Goal: Contribute content: Contribute content

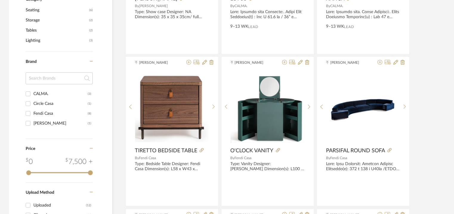
scroll to position [239, 0]
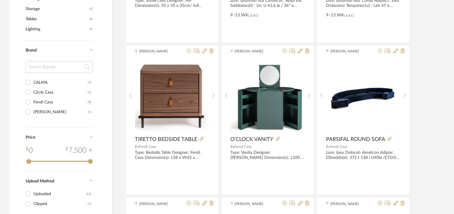
type input "calma"
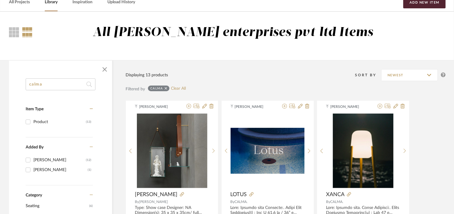
scroll to position [30, 0]
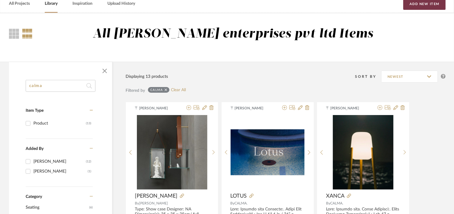
click at [421, 5] on button "Add New Item" at bounding box center [424, 4] width 42 height 12
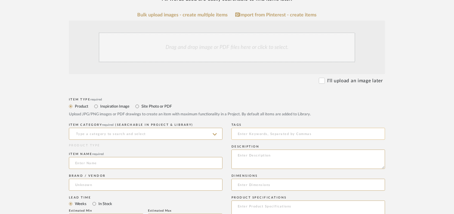
scroll to position [119, 0]
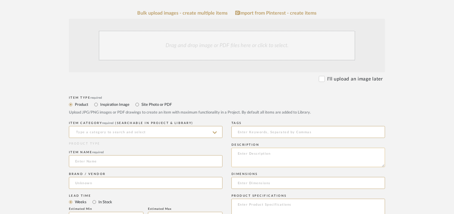
paste textarea "Type: Armchair - Calma Designer : na Dimensions : 32.5” W x 33.5” D x 39.5" H M…"
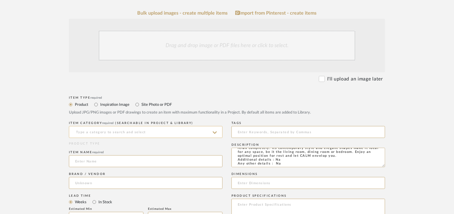
type textarea "Type: Armchair - Calma Designer : na Dimensions : 32.5” W x 33.5” D x 39.5" H M…"
click at [86, 131] on input at bounding box center [146, 132] width 154 height 12
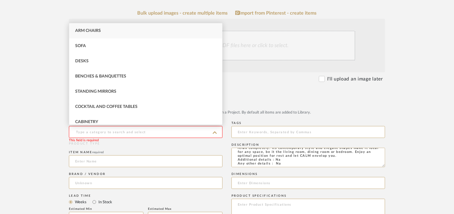
click at [104, 31] on div "Arm Chairs" at bounding box center [145, 30] width 153 height 15
type input "Arm Chairs"
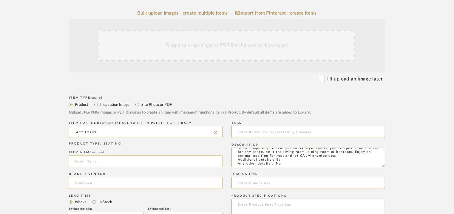
click at [93, 164] on input at bounding box center [146, 161] width 154 height 12
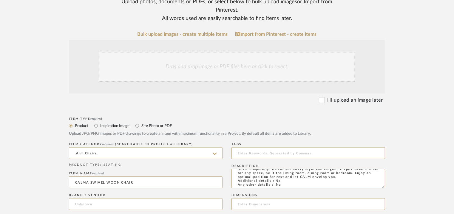
scroll to position [60, 0]
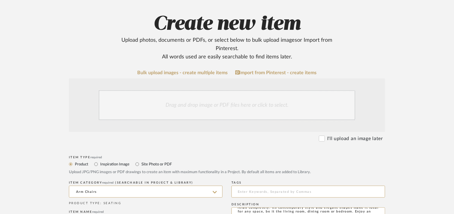
type input "CALMA SWIVEL WOON CHAIR"
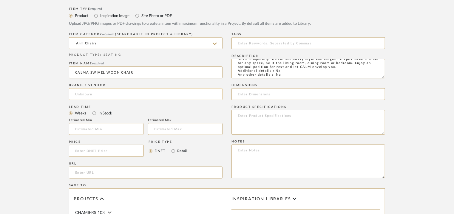
scroll to position [209, 0]
paste input "[URL][DOMAIN_NAME]"
type input "[URL][DOMAIN_NAME]"
click at [110, 95] on input at bounding box center [146, 94] width 154 height 12
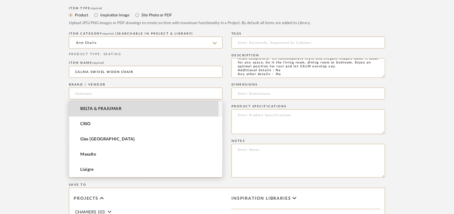
click at [106, 109] on span "BELTA & FRAJUMAR" at bounding box center [100, 108] width 41 height 5
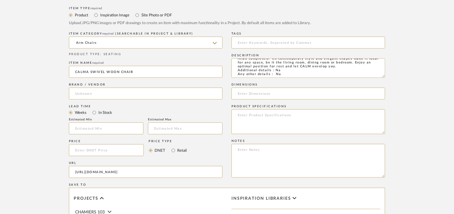
type input "BELTA & FRAJUMAR"
click at [97, 129] on input at bounding box center [106, 129] width 75 height 12
type input "7"
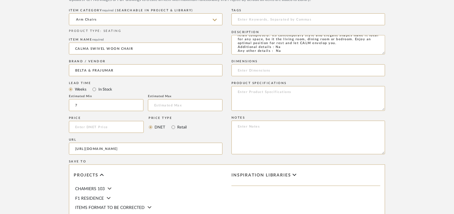
scroll to position [239, 0]
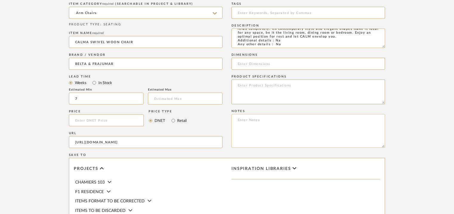
paste textarea "Lorem: 3,905.34€ Ipsu dolo: 02sita. CON : Adi elitsedd eiu Temporin utlabore et…"
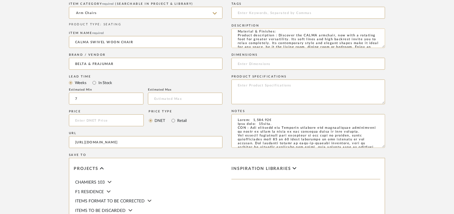
scroll to position [0, 0]
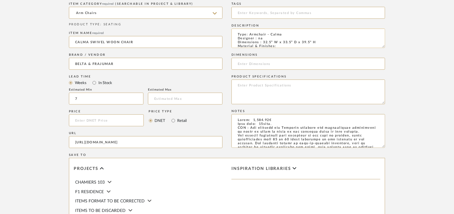
type textarea "Lorem: 3,905.34€ Ipsu dolo: 02sita. CON : Adi elitsedd eiu Temporin utlabore et…"
drag, startPoint x: 261, startPoint y: 41, endPoint x: 317, endPoint y: 43, distance: 56.1
click at [317, 43] on textarea "Type: Armchair - Calma Designer : na Dimensions : 32.5” W x 33.5” D x 39.5" H M…" at bounding box center [308, 38] width 154 height 19
paste input "32.5” W x 33.5” D x 39.5" H"
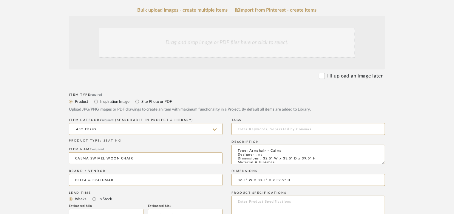
scroll to position [119, 0]
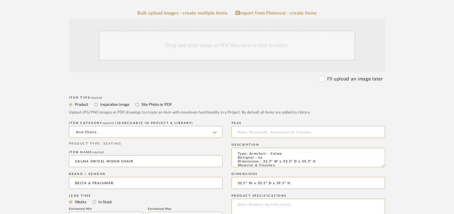
type input "32.5” W x 33.5” D x 39.5" H"
click at [235, 42] on div "Drag and drop image or PDF files here or click to select." at bounding box center [227, 46] width 256 height 30
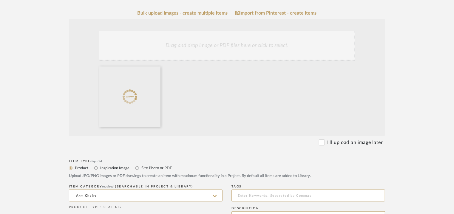
click at [220, 50] on div "Drag and drop image or PDF files here or click to select." at bounding box center [227, 46] width 256 height 30
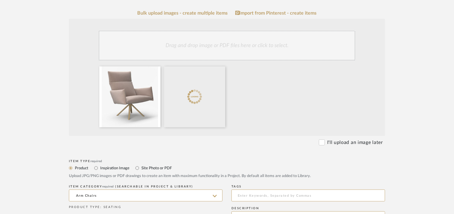
click at [216, 39] on div "Drag and drop image or PDF files here or click to select." at bounding box center [227, 46] width 256 height 30
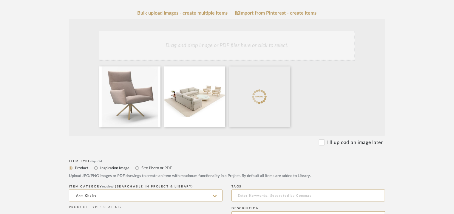
click at [256, 50] on div "Drag and drop image or PDF files here or click to select." at bounding box center [227, 46] width 256 height 30
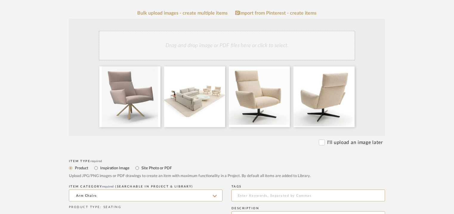
click at [258, 59] on div "Drag and drop image or PDF files here or click to select." at bounding box center [227, 46] width 256 height 30
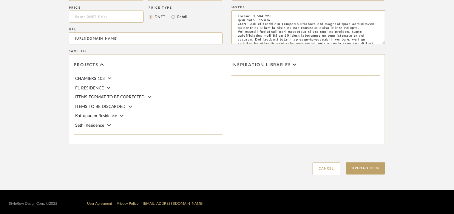
scroll to position [473, 0]
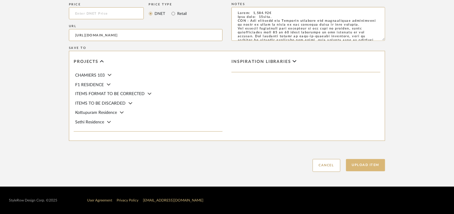
click at [380, 163] on button "Upload Item" at bounding box center [365, 165] width 39 height 12
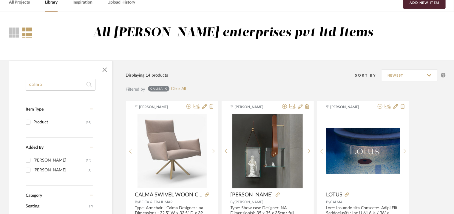
scroll to position [30, 0]
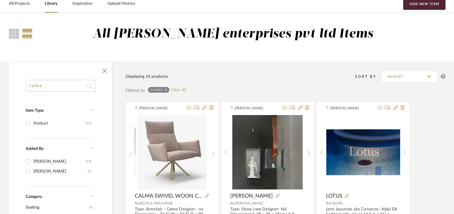
drag, startPoint x: 53, startPoint y: 83, endPoint x: 0, endPoint y: 74, distance: 53.8
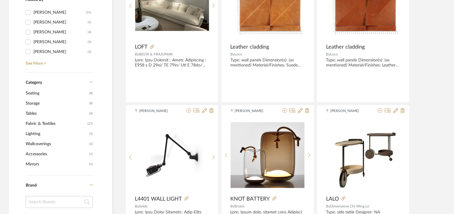
scroll to position [30, 0]
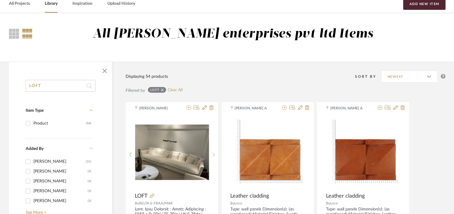
drag, startPoint x: 50, startPoint y: 82, endPoint x: 13, endPoint y: 82, distance: 37.3
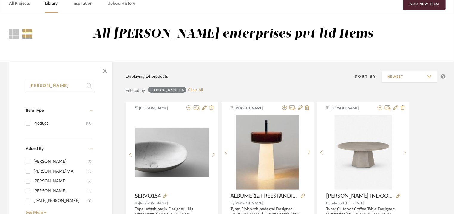
type input "[PERSON_NAME]"
click at [55, 180] on div "[PERSON_NAME]" at bounding box center [60, 182] width 54 height 10
click at [33, 180] on input "[PERSON_NAME] (2)" at bounding box center [28, 182] width 10 height 10
checkbox input "true"
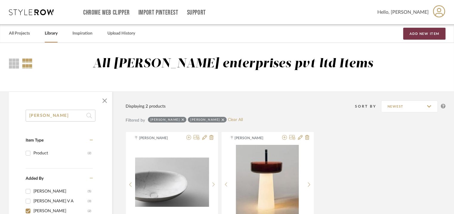
drag, startPoint x: 430, startPoint y: 35, endPoint x: 426, endPoint y: 37, distance: 4.4
click at [430, 35] on button "Add New Item" at bounding box center [424, 34] width 42 height 12
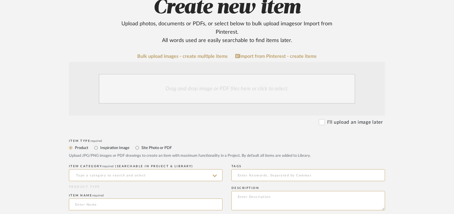
scroll to position [179, 0]
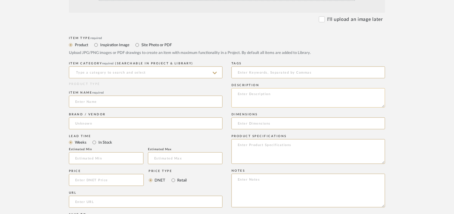
paste textarea "Type: Armchair - [PERSON_NAME] (low back rest) Designer : Pensi Design Studio D…"
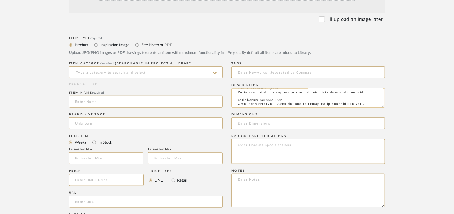
scroll to position [0, 0]
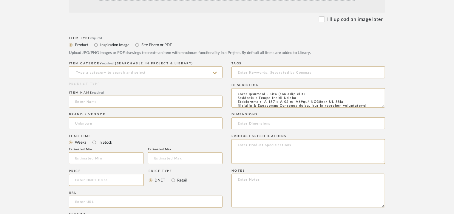
type textarea "Type: Armchair - [PERSON_NAME] (low back rest) Designer : Pensi Design Studio D…"
paste textarea "Price: na Lead time: 45days. MOQ : Our products for Contract projects are manuf…"
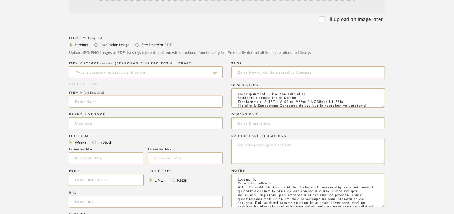
scroll to position [79, 0]
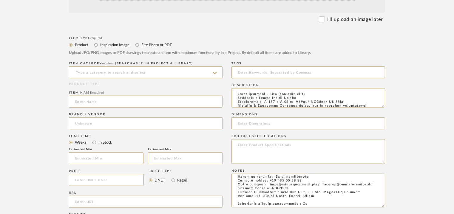
type textarea "Price: na Lead time: 45days. MOQ : Our products for Contract projects are manuf…"
drag, startPoint x: 265, startPoint y: 102, endPoint x: 347, endPoint y: 102, distance: 82.0
click at [347, 102] on textarea at bounding box center [308, 97] width 154 height 19
click at [266, 125] on input at bounding box center [308, 124] width 154 height 12
paste input "W 103 x D 74 x H74cm/ SH40cm/ AH 62cm"
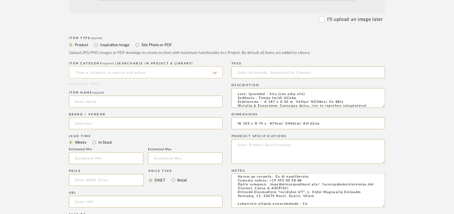
type input "W 103 x D 74 x H74cm/ SH40cm/ AH 62cm"
click at [95, 71] on input at bounding box center [146, 73] width 154 height 12
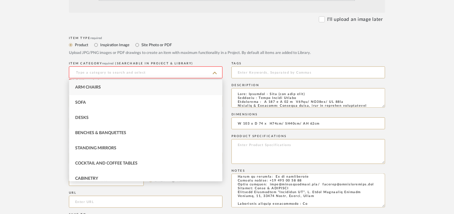
click at [94, 86] on span "Arm Chairs" at bounding box center [88, 87] width 26 height 4
type input "Arm Chairs"
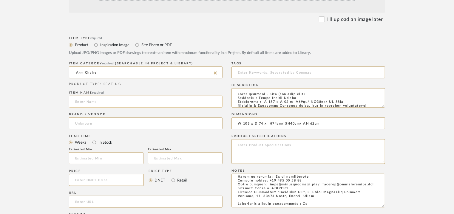
click at [95, 101] on input at bounding box center [146, 102] width 154 height 12
type input "l"
type input "K"
type input "[PERSON_NAME] LOW BACKREST"
paste input "[URL][DOMAIN_NAME]"
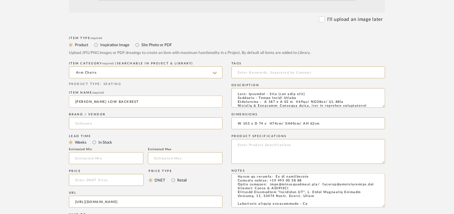
type input "[URL][DOMAIN_NAME]"
click at [108, 103] on input "[PERSON_NAME] LOW BACKREST" at bounding box center [146, 102] width 154 height 12
click at [106, 125] on input at bounding box center [146, 124] width 154 height 12
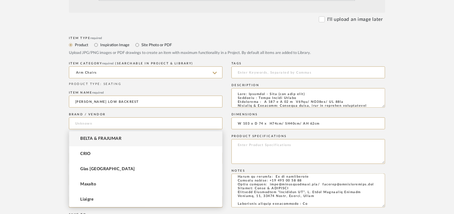
click at [111, 138] on span "BELTA & FRAJUMAR" at bounding box center [100, 138] width 41 height 5
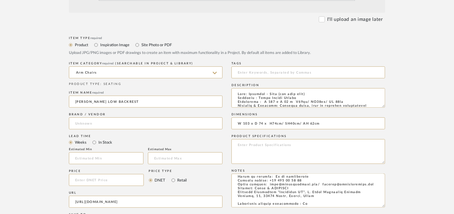
type input "BELTA & FRAJUMAR"
click at [115, 153] on input "text" at bounding box center [106, 158] width 75 height 12
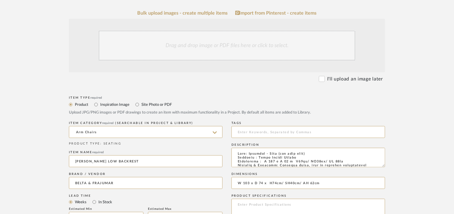
type input "7"
click at [235, 44] on div "Drag and drop image or PDF files here or click to select." at bounding box center [227, 46] width 256 height 30
click at [181, 53] on div "Drag and drop image or PDF files here or click to select." at bounding box center [227, 46] width 256 height 30
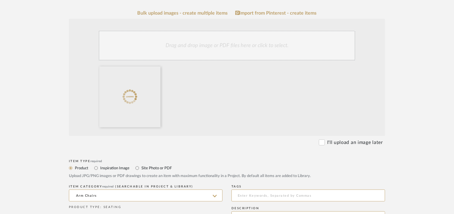
click at [243, 46] on div "Drag and drop image or PDF files here or click to select." at bounding box center [227, 46] width 256 height 30
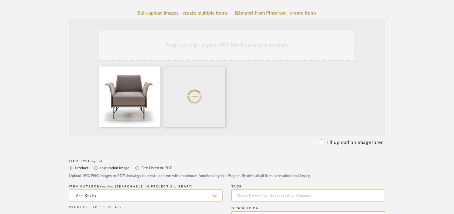
click at [224, 44] on div "Drag and drop image or PDF files here or click to select." at bounding box center [227, 46] width 256 height 30
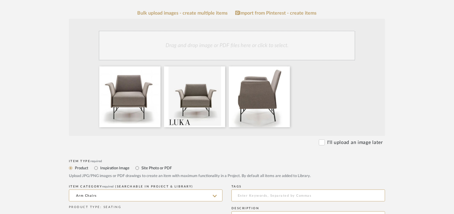
click at [216, 46] on div "Drag and drop image or PDF files here or click to select." at bounding box center [227, 46] width 256 height 30
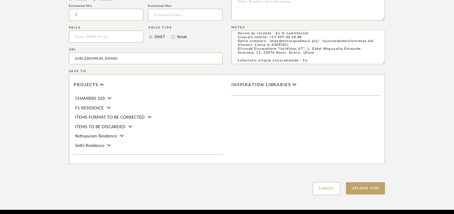
scroll to position [409, 0]
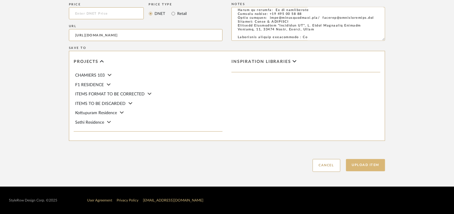
click at [366, 165] on button "Upload Item" at bounding box center [365, 165] width 39 height 12
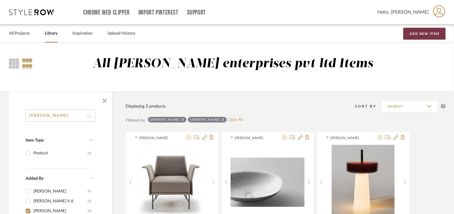
click at [424, 31] on button "Add New Item" at bounding box center [424, 34] width 42 height 12
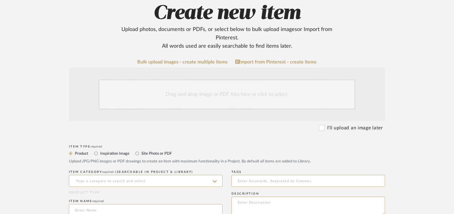
scroll to position [149, 0]
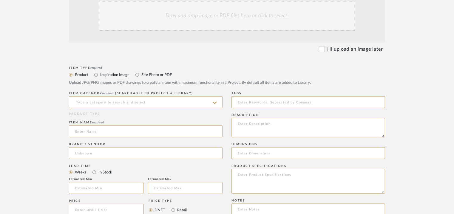
paste textarea "Type: Armchair - Luka butaca (high back rest) Designer : Pensi Design Studio Di…"
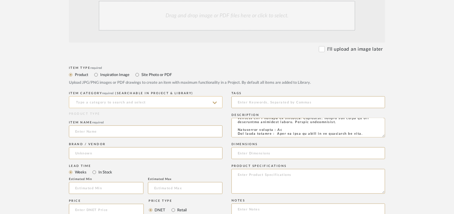
type textarea "Type: Armchair - Luka butaca (high back rest) Designer : Pensi Design Studio Di…"
click at [128, 103] on input at bounding box center [146, 102] width 154 height 12
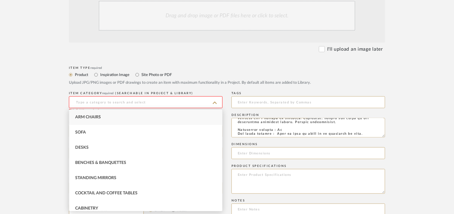
click at [87, 118] on span "Arm Chairs" at bounding box center [88, 117] width 26 height 4
type input "Arm Chairs"
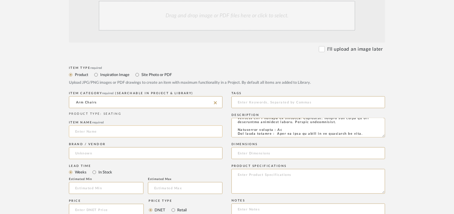
click at [84, 132] on input at bounding box center [146, 132] width 154 height 12
type input "[PERSON_NAME] (HIGH BACKREST)"
click at [75, 152] on input at bounding box center [146, 153] width 154 height 12
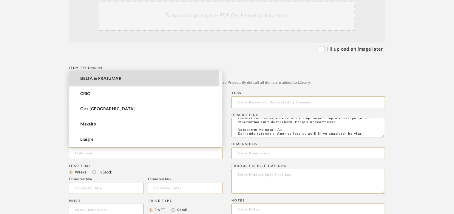
click at [109, 76] on span "BELTA & FRAJUMAR" at bounding box center [100, 78] width 41 height 5
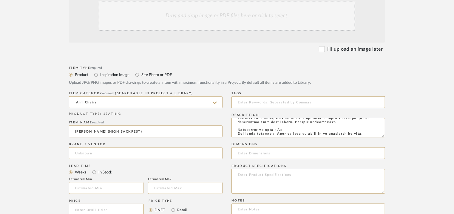
type input "BELTA & FRAJUMAR"
click at [92, 185] on input "text" at bounding box center [106, 188] width 75 height 12
type input "7"
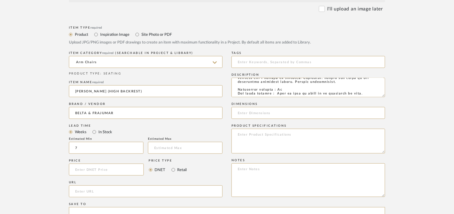
scroll to position [268, 0]
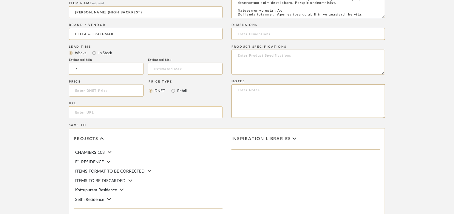
paste input "[URL][DOMAIN_NAME]"
type input "[URL][DOMAIN_NAME]"
paste textarea "Price: na Lead time: 45days. MOQ : Our products for Contract projects are manuf…"
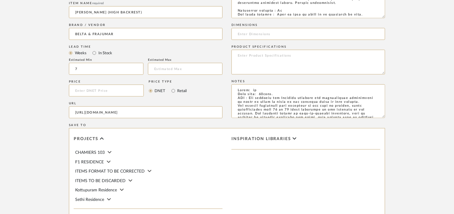
scroll to position [79, 0]
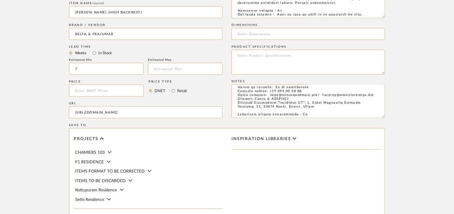
type textarea "Price: na Lead time: 45days. MOQ : Our products for Contract projects are manuf…"
paste input "W 103 x D 77 x H105cm"
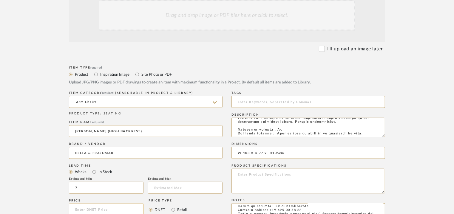
scroll to position [149, 0]
type input "W 103 x D 77 x H105cm"
click at [208, 15] on div "Drag and drop image or PDF files here or click to select." at bounding box center [227, 16] width 256 height 30
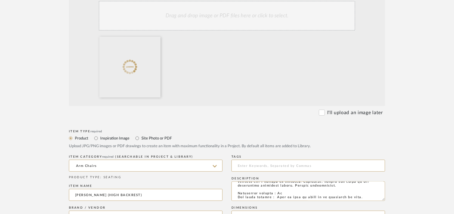
click at [245, 23] on div "Drag and drop image or PDF files here or click to select." at bounding box center [227, 16] width 256 height 30
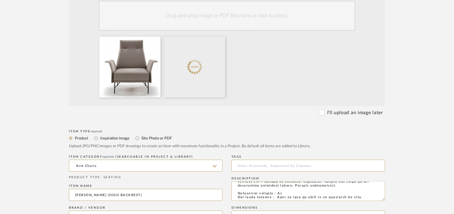
click at [279, 18] on div "Drag and drop image or PDF files here or click to select." at bounding box center [227, 16] width 256 height 30
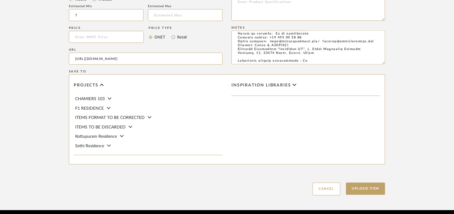
scroll to position [409, 0]
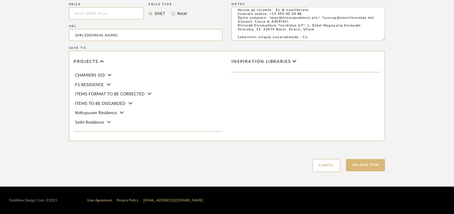
click at [370, 168] on button "Upload Item" at bounding box center [365, 165] width 39 height 12
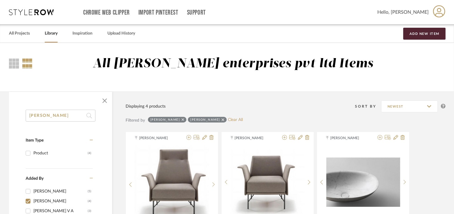
drag, startPoint x: 51, startPoint y: 116, endPoint x: 10, endPoint y: 118, distance: 41.8
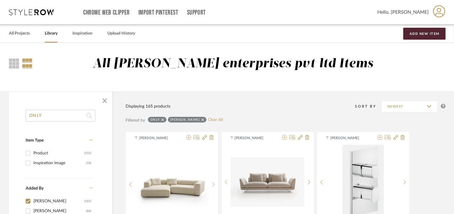
type input "ONLY"
click at [431, 34] on button "Add New Item" at bounding box center [424, 34] width 42 height 12
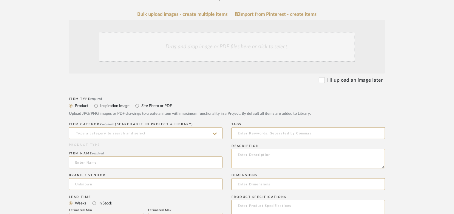
scroll to position [119, 0]
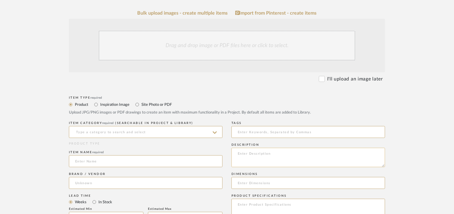
paste textarea "Type: Armchair - [PERSON_NAME] Designer : Arbel Dimensions : W 78 x D 90 x H92c…"
type textarea "Type: Armchair - [PERSON_NAME] Designer : Arbel Dimensions : W 78 x D 90 x H92c…"
click at [131, 135] on input at bounding box center [146, 132] width 154 height 12
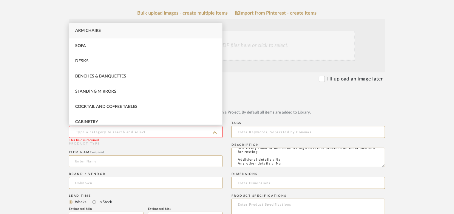
click at [96, 28] on div "Arm Chairs" at bounding box center [145, 30] width 153 height 15
type input "Arm Chairs"
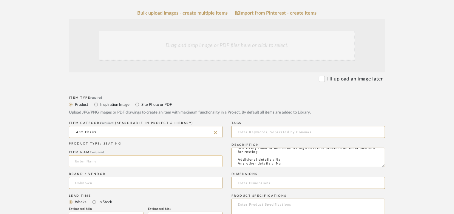
click at [97, 163] on input at bounding box center [146, 161] width 154 height 12
type input "v"
type input "[PERSON_NAME]"
click at [90, 182] on input at bounding box center [146, 183] width 154 height 12
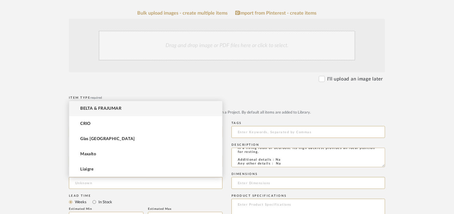
click at [103, 108] on span "BELTA & FRAJUMAR" at bounding box center [100, 108] width 41 height 5
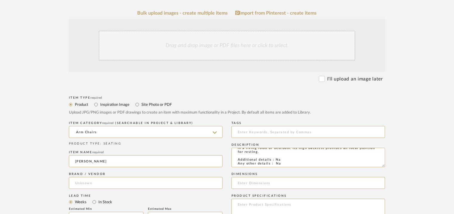
type input "BELTA & FRAJUMAR"
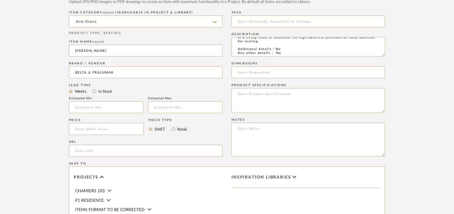
scroll to position [239, 0]
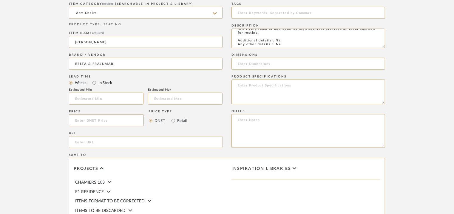
paste input "[URL][DOMAIN_NAME][PERSON_NAME]"
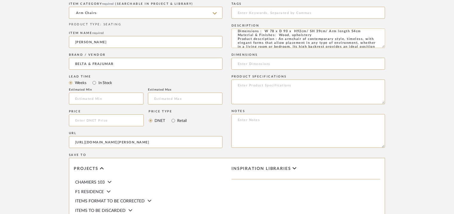
scroll to position [0, 0]
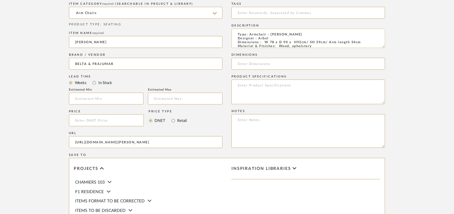
type input "[URL][DOMAIN_NAME][PERSON_NAME]"
drag, startPoint x: 264, startPoint y: 41, endPoint x: 361, endPoint y: 42, distance: 96.6
click at [361, 42] on textarea "Type: Armchair - [PERSON_NAME] Designer : Arbel Dimensions : W 78 x D 90 x H92c…" at bounding box center [308, 38] width 154 height 19
click at [269, 65] on input at bounding box center [308, 64] width 154 height 12
paste input "W 78 x D 90 x H92cm/ SH 39cm/ Arm length 54cm"
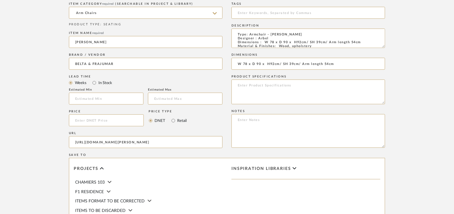
type input "W 78 x D 90 x H92cm/ SH 39cm/ Arm length 54cm"
paste textarea "Price: na Lead time: 45days. MOQ : Our products for Contract projects are manuf…"
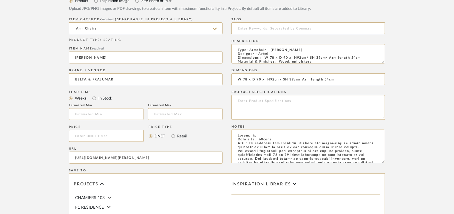
scroll to position [209, 0]
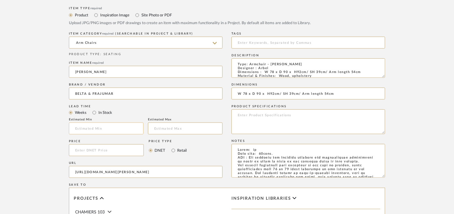
type textarea "Price: na Lead time: 45days. MOQ : Our products for Contract projects are manuf…"
click at [82, 127] on input "text" at bounding box center [106, 129] width 75 height 12
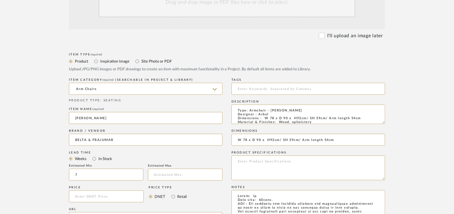
scroll to position [89, 0]
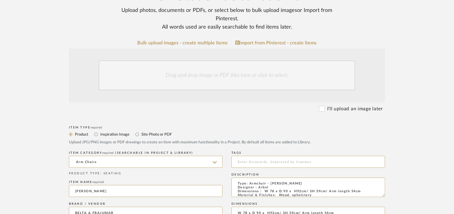
type input "7"
click at [205, 78] on div "Drag and drop image or PDF files here or click to select." at bounding box center [227, 76] width 256 height 30
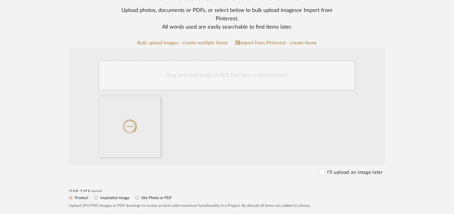
click at [246, 78] on div "Drag and drop image or PDF files here or click to select." at bounding box center [227, 76] width 256 height 30
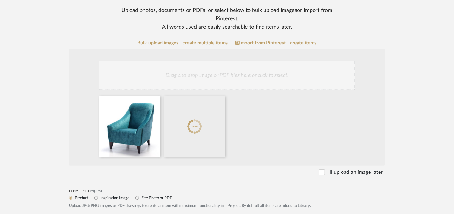
click at [251, 68] on div "Drag and drop image or PDF files here or click to select." at bounding box center [227, 76] width 256 height 30
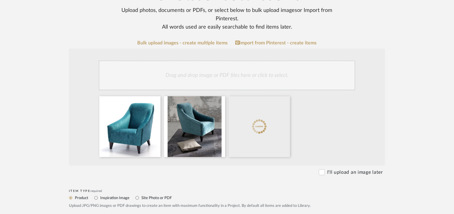
click at [283, 75] on div "Drag and drop image or PDF files here or click to select." at bounding box center [227, 76] width 256 height 30
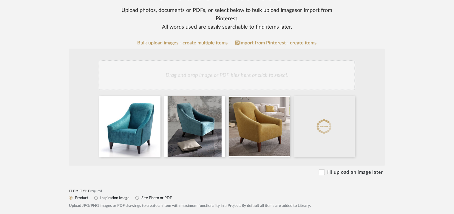
click at [248, 77] on div "Drag and drop image or PDF files here or click to select." at bounding box center [227, 76] width 256 height 30
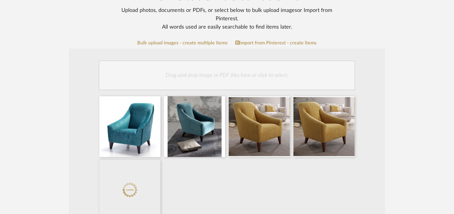
click at [276, 73] on div "Drag and drop image or PDF files here or click to select." at bounding box center [227, 76] width 256 height 30
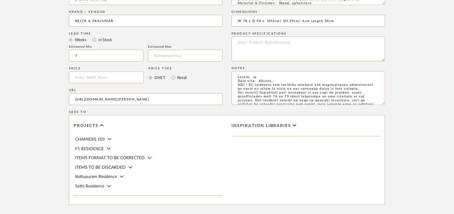
scroll to position [473, 0]
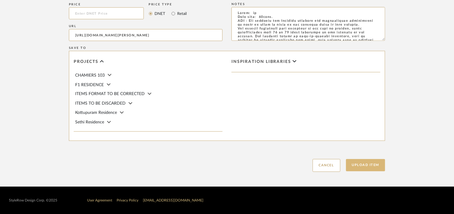
click at [373, 165] on button "Upload Item" at bounding box center [365, 165] width 39 height 12
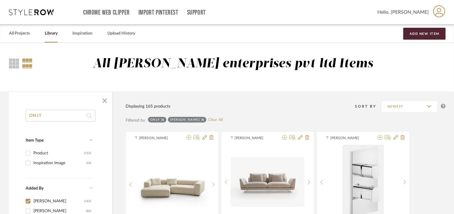
drag, startPoint x: 51, startPoint y: 115, endPoint x: 5, endPoint y: 111, distance: 46.5
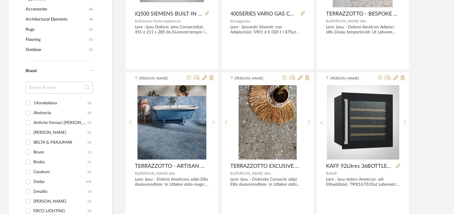
scroll to position [388, 0]
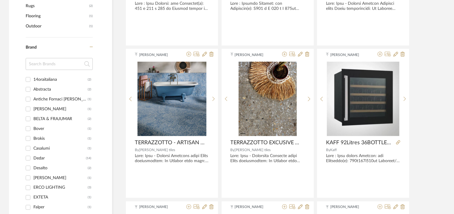
type input "EVEN"
click at [55, 120] on div "BELTA & FRAJUMAR" at bounding box center [60, 119] width 54 height 10
click at [33, 120] on input "BELTA & [PERSON_NAME] (2)" at bounding box center [28, 119] width 10 height 10
checkbox input "true"
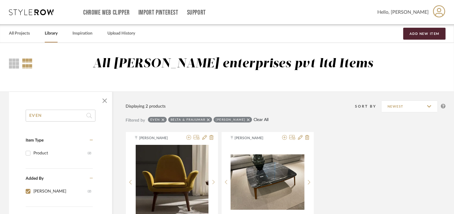
click at [268, 120] on link "Clear All" at bounding box center [260, 120] width 15 height 5
checkbox input "false"
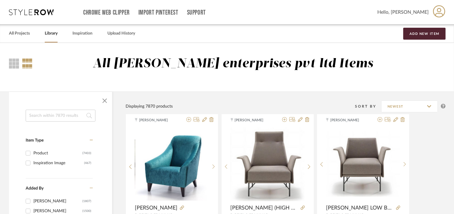
drag, startPoint x: 42, startPoint y: 114, endPoint x: 52, endPoint y: 114, distance: 10.4
click at [44, 114] on input at bounding box center [61, 116] width 70 height 12
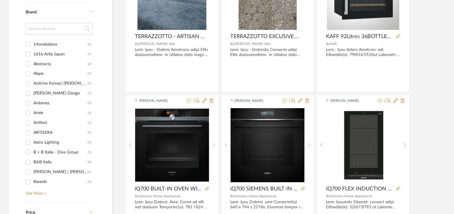
scroll to position [537, 0]
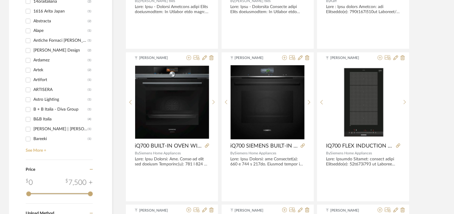
type input "even"
drag, startPoint x: 35, startPoint y: 151, endPoint x: 44, endPoint y: 141, distance: 12.5
click at [36, 151] on link "See More +" at bounding box center [58, 149] width 69 height 10
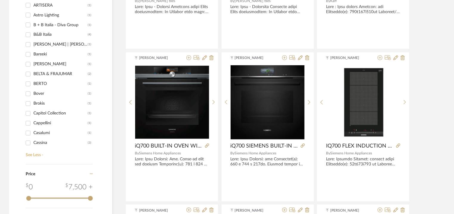
scroll to position [89, 0]
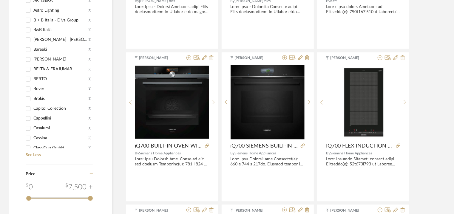
click at [43, 69] on div "BELTA & FRAJUMAR" at bounding box center [60, 70] width 54 height 10
click at [33, 69] on input "BELTA & [PERSON_NAME] (2)" at bounding box center [28, 70] width 10 height 10
checkbox input "true"
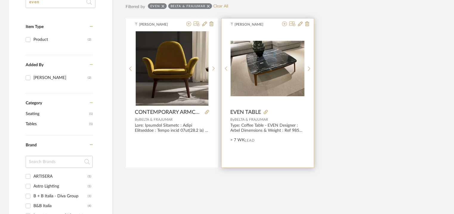
scroll to position [111, 0]
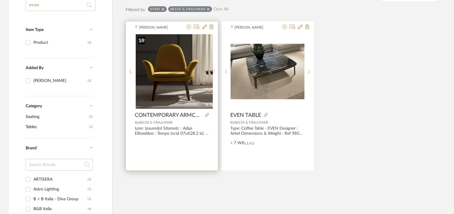
click at [179, 61] on div at bounding box center [172, 71] width 74 height 75
click at [196, 25] on icon at bounding box center [197, 26] width 6 height 5
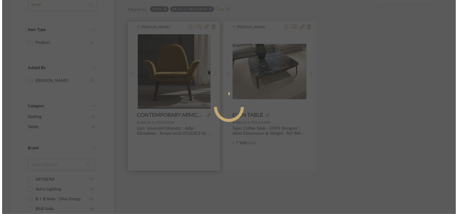
scroll to position [0, 0]
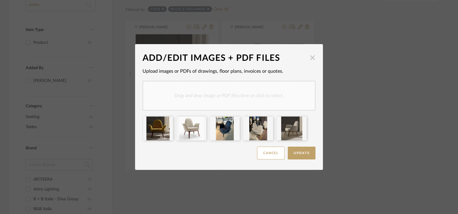
click at [311, 57] on span "button" at bounding box center [313, 58] width 12 height 12
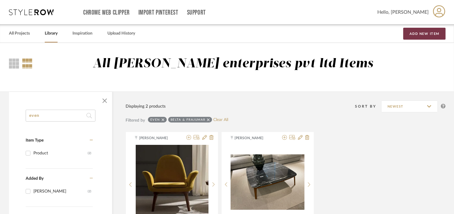
click at [421, 35] on button "Add New Item" at bounding box center [424, 34] width 42 height 12
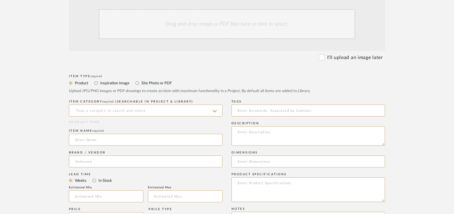
scroll to position [149, 0]
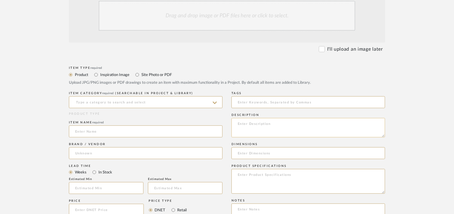
paste textarea "Type: Armchair - Even Designer : [PERSON_NAME] Dimensions : W 60 x D 57 x H88cm…"
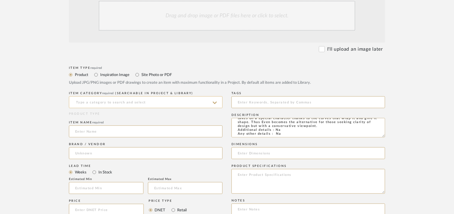
type textarea "Type: Armchair - Even Designer : [PERSON_NAME] Dimensions : W 60 x D 57 x H88cm…"
click at [112, 101] on input at bounding box center [146, 102] width 154 height 12
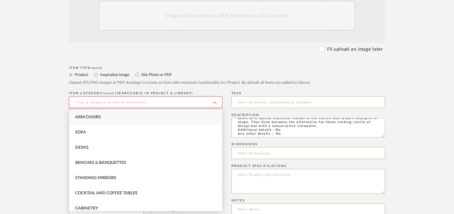
click at [89, 113] on div "Arm Chairs" at bounding box center [145, 117] width 153 height 15
type input "Arm Chairs"
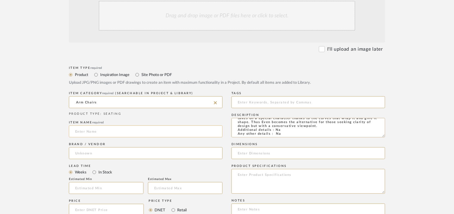
drag, startPoint x: 88, startPoint y: 134, endPoint x: 92, endPoint y: 135, distance: 3.7
click at [89, 135] on input at bounding box center [146, 132] width 154 height 12
type input "EVEN ARMCHAIR"
click at [75, 149] on input at bounding box center [146, 153] width 154 height 12
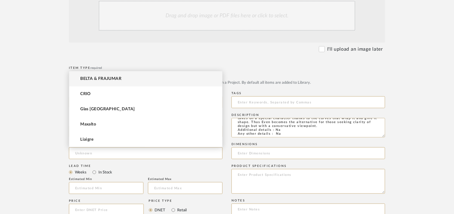
click at [100, 76] on span "BELTA & FRAJUMAR" at bounding box center [100, 78] width 41 height 5
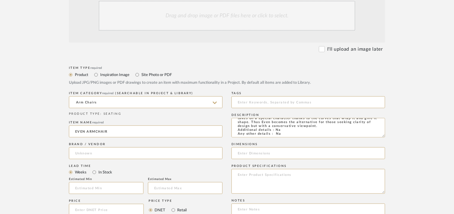
type input "BELTA & FRAJUMAR"
click at [98, 191] on input "text" at bounding box center [106, 188] width 75 height 12
type input "7"
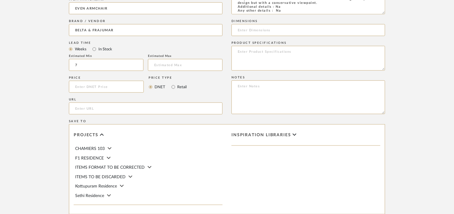
scroll to position [328, 0]
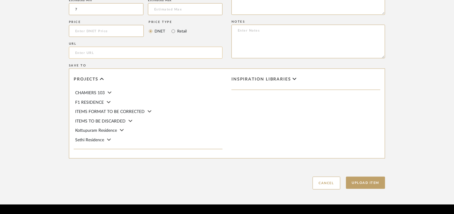
paste input "[URL][DOMAIN_NAME]"
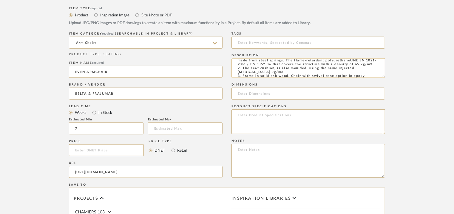
scroll to position [0, 0]
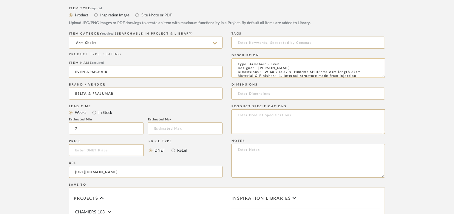
type input "[URL][DOMAIN_NAME]"
drag, startPoint x: 264, startPoint y: 73, endPoint x: 364, endPoint y: 72, distance: 99.3
click at [364, 72] on textarea "Type: Armchair - Even Designer : [PERSON_NAME] Dimensions : W 60 x D 57 x H88cm…" at bounding box center [308, 67] width 154 height 19
paste input "W 60 x D 57 x H88cm/ SH 48cm/ Arm length 67cm"
type input "W 60 x D 57 x H88cm/ SH 48cm/ Arm length 67cm"
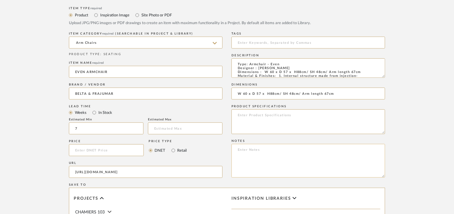
click at [369, 155] on textarea at bounding box center [308, 161] width 154 height 34
paste textarea "Price: na Lead time: 45days. MOQ : Our products for Contract projects are manuf…"
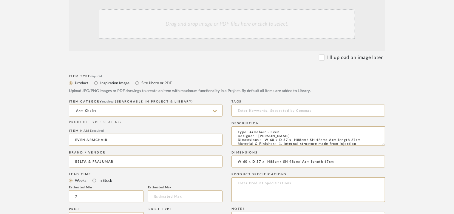
scroll to position [30, 0]
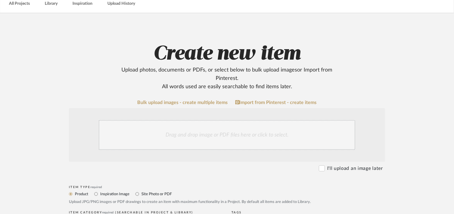
type textarea "Price: na Lead time: 45days. MOQ : Our products for Contract projects are manuf…"
click at [205, 136] on div "Drag and drop image or PDF files here or click to select." at bounding box center [227, 135] width 256 height 30
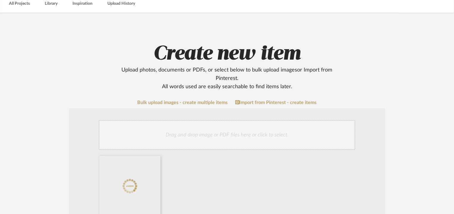
click at [225, 131] on div "Drag and drop image or PDF files here or click to select." at bounding box center [227, 135] width 256 height 30
click at [234, 128] on div "Drag and drop image or PDF files here or click to select." at bounding box center [227, 135] width 256 height 30
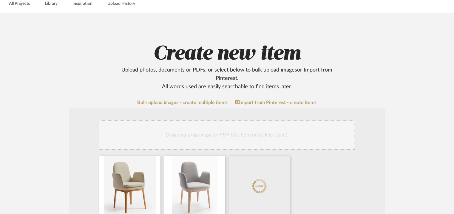
click at [202, 136] on div "Drag and drop image or PDF files here or click to select." at bounding box center [227, 135] width 256 height 30
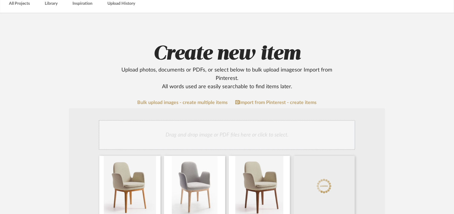
click at [247, 132] on div "Drag and drop image or PDF files here or click to select." at bounding box center [227, 135] width 256 height 30
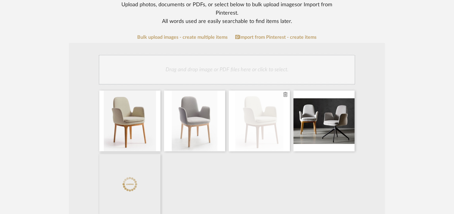
scroll to position [119, 0]
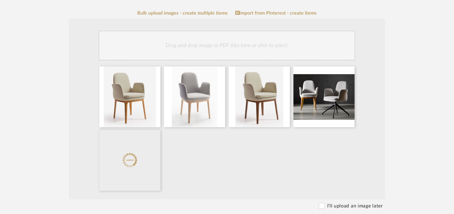
click at [276, 52] on div "Drag and drop image or PDF files here or click to select." at bounding box center [227, 46] width 256 height 30
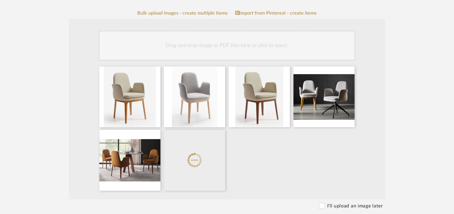
click at [277, 48] on div "Drag and drop image or PDF files here or click to select." at bounding box center [227, 46] width 256 height 30
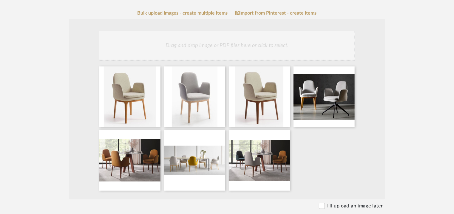
click at [286, 53] on div "Drag and drop image or PDF files here or click to select." at bounding box center [227, 46] width 256 height 30
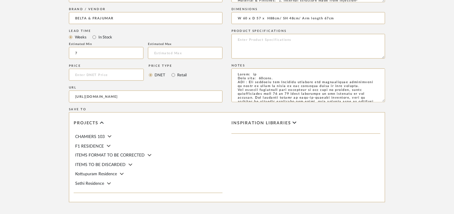
scroll to position [473, 0]
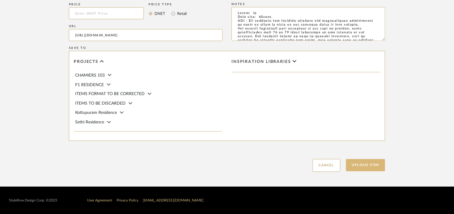
click at [369, 165] on button "Upload Item" at bounding box center [365, 165] width 39 height 12
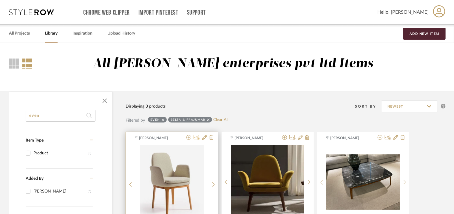
click at [197, 137] on icon at bounding box center [197, 137] width 6 height 5
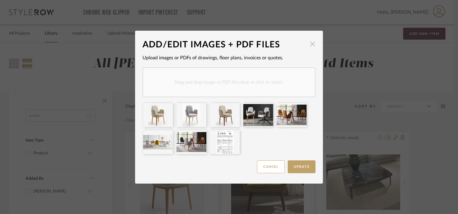
click at [309, 44] on span "button" at bounding box center [313, 44] width 12 height 12
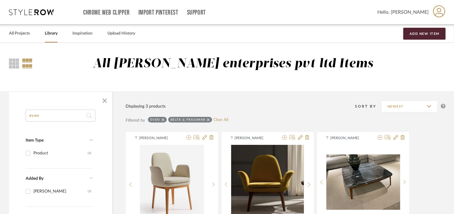
drag, startPoint x: 30, startPoint y: 118, endPoint x: 4, endPoint y: 119, distance: 26.3
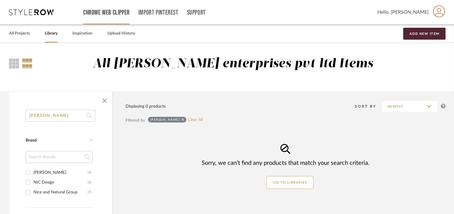
type input "[PERSON_NAME]"
click at [433, 37] on button "Add New Item" at bounding box center [424, 34] width 42 height 12
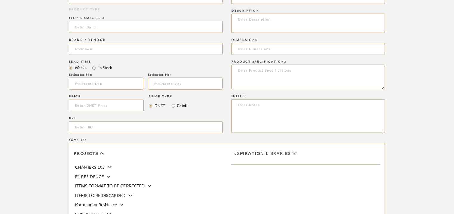
scroll to position [328, 0]
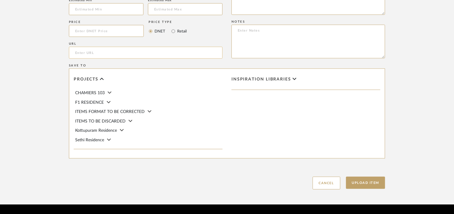
paste input "[URL][DOMAIN_NAME][PERSON_NAME]"
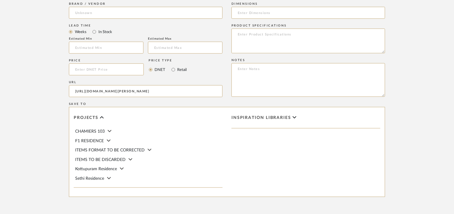
scroll to position [209, 0]
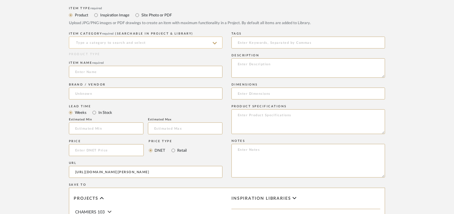
type input "[URL][DOMAIN_NAME][PERSON_NAME]"
click at [129, 42] on input at bounding box center [146, 43] width 154 height 12
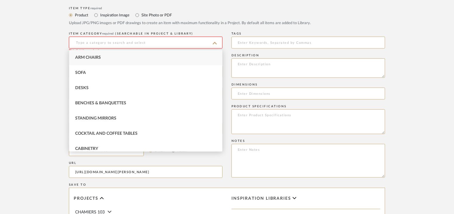
click at [101, 56] on span "Arm Chairs" at bounding box center [88, 57] width 26 height 4
type input "Arm Chairs"
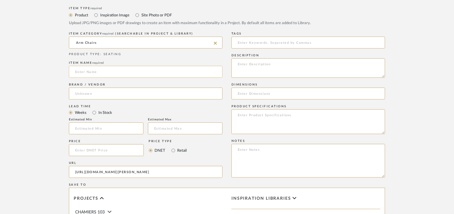
click at [101, 72] on input at bounding box center [146, 72] width 154 height 12
type input "[PERSON_NAME] CHAIR"
click at [84, 94] on input at bounding box center [146, 94] width 154 height 12
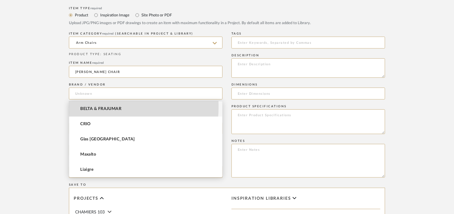
click at [92, 106] on span "BELTA & FRAJUMAR" at bounding box center [100, 108] width 41 height 5
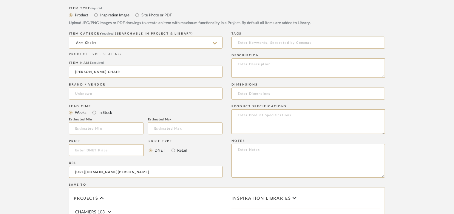
type input "BELTA & FRAJUMAR"
click at [104, 127] on input "text" at bounding box center [106, 129] width 75 height 12
type input "7"
paste textarea "Type: Armchair - [PERSON_NAME] Designer : [PERSON_NAME] Dimensions : W 52 x D 5…"
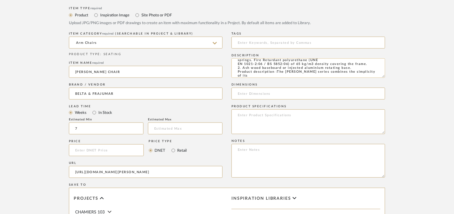
scroll to position [0, 0]
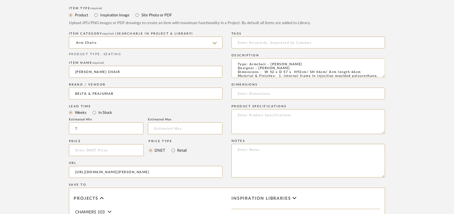
drag, startPoint x: 264, startPoint y: 73, endPoint x: 361, endPoint y: 71, distance: 97.5
click at [361, 71] on textarea "Type: Armchair - [PERSON_NAME] Designer : [PERSON_NAME] Dimensions : W 52 x D 5…" at bounding box center [308, 67] width 154 height 19
type textarea "Type: Armchair - [PERSON_NAME] Designer : [PERSON_NAME] Dimensions : W 52 x D 5…"
paste input "W 52 x D 57 x H92cm/ SH 46cm/ Arm length 66cm"
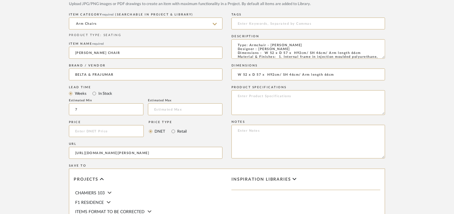
scroll to position [239, 0]
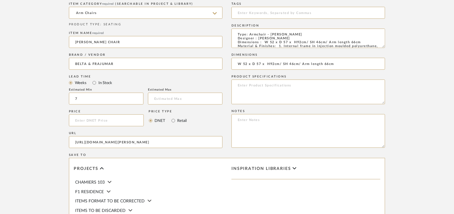
type input "W 52 x D 57 x H92cm/ SH 46cm/ Arm length 66cm"
paste textarea "Price: na Lead time: 45days. MOQ : Our products for Contract projects are manuf…"
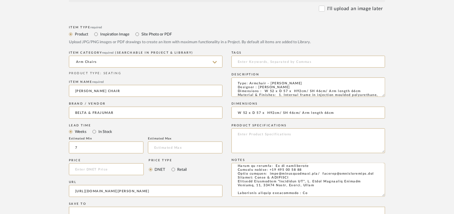
scroll to position [89, 0]
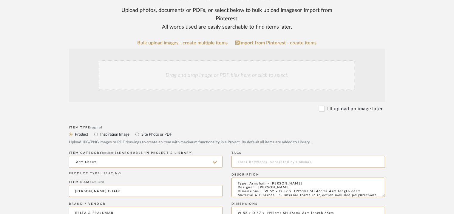
type textarea "Price: na Lead time: 45days. MOQ : Our products for Contract projects are manuf…"
click at [197, 75] on div "Drag and drop image or PDF files here or click to select." at bounding box center [227, 76] width 256 height 30
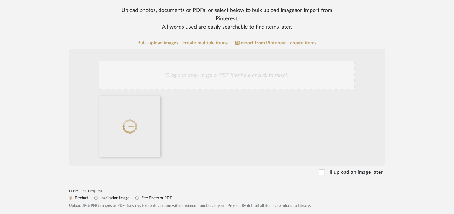
click at [218, 74] on div "Drag and drop image or PDF files here or click to select." at bounding box center [227, 76] width 256 height 30
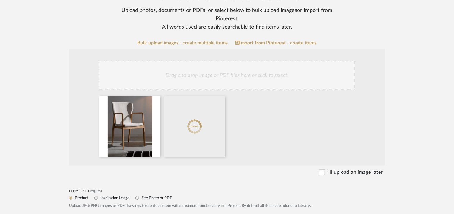
click at [231, 75] on div "Drag and drop image or PDF files here or click to select." at bounding box center [227, 76] width 256 height 30
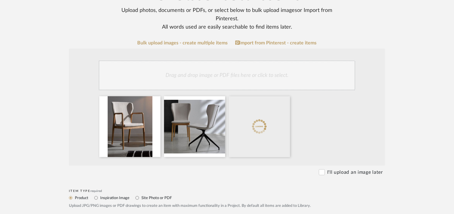
click at [283, 72] on div "Drag and drop image or PDF files here or click to select." at bounding box center [227, 76] width 256 height 30
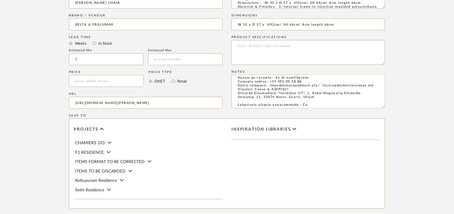
scroll to position [388, 0]
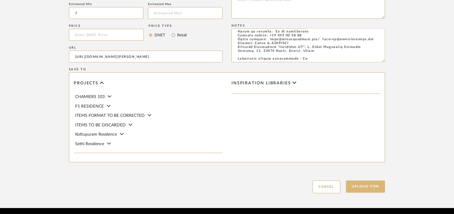
click at [377, 188] on button "Upload Item" at bounding box center [365, 187] width 39 height 12
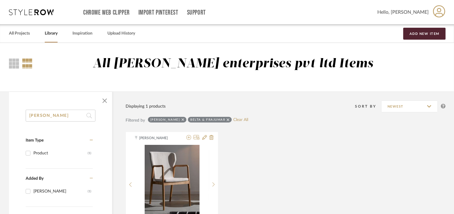
drag, startPoint x: 52, startPoint y: 117, endPoint x: 12, endPoint y: 115, distance: 39.4
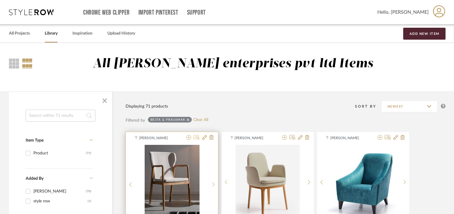
click at [196, 137] on icon at bounding box center [197, 137] width 6 height 5
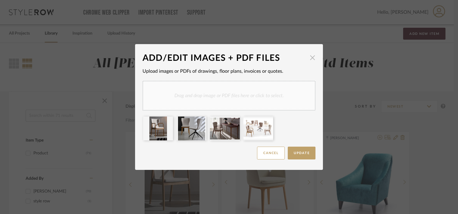
click at [310, 59] on span "button" at bounding box center [313, 58] width 12 height 12
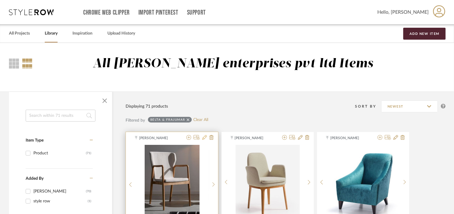
click at [205, 138] on icon at bounding box center [204, 137] width 5 height 5
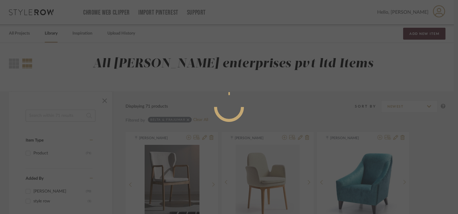
radio input "true"
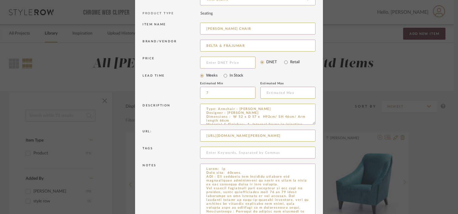
drag, startPoint x: 310, startPoint y: 184, endPoint x: 315, endPoint y: 231, distance: 47.7
click at [315, 214] on html "Chrome Web Clipper Import Pinterest Support All Projects Library Inspiration Up…" at bounding box center [229, 107] width 458 height 214
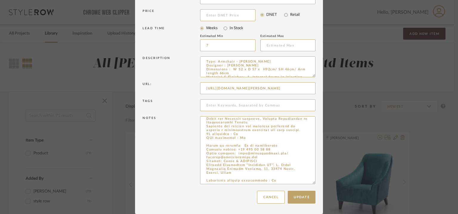
drag, startPoint x: 204, startPoint y: 167, endPoint x: 270, endPoint y: 231, distance: 92.6
click at [270, 214] on html "Chrome Web Clipper Import Pinterest Support All Projects Library Inspiration Up…" at bounding box center [229, 107] width 458 height 214
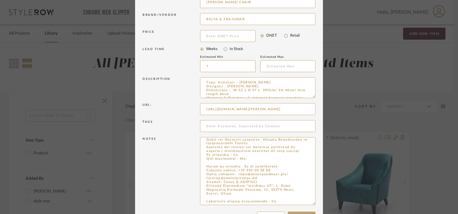
scroll to position [75, 0]
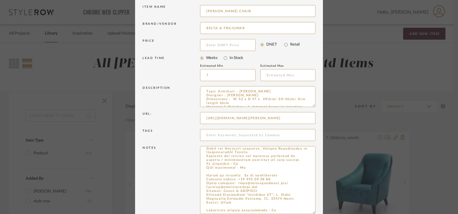
click at [165, 164] on div "Notes" at bounding box center [172, 180] width 58 height 68
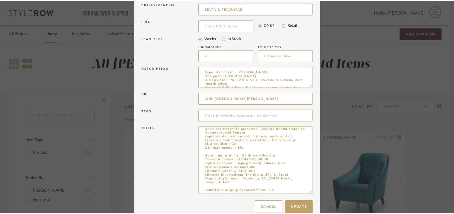
scroll to position [105, 0]
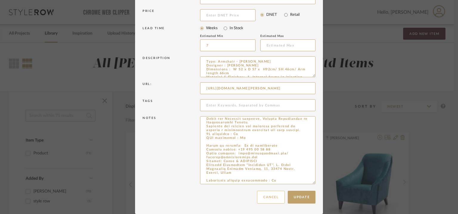
click at [273, 198] on button "Cancel" at bounding box center [271, 197] width 28 height 13
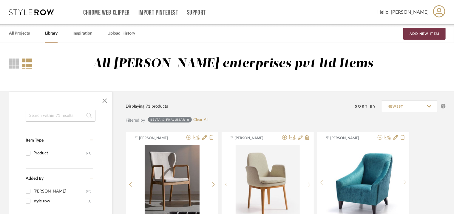
click at [429, 33] on button "Add New Item" at bounding box center [424, 34] width 42 height 12
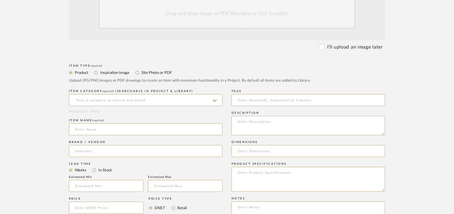
scroll to position [298, 0]
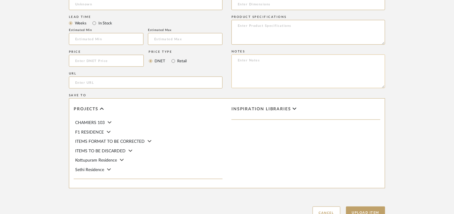
click at [237, 59] on textarea at bounding box center [308, 72] width 154 height 34
paste textarea "Price: na Lead time: 45days. MOQ : Our products for Contract projects are manuf…"
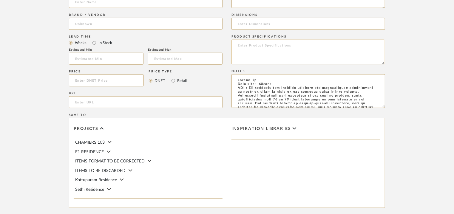
scroll to position [268, 0]
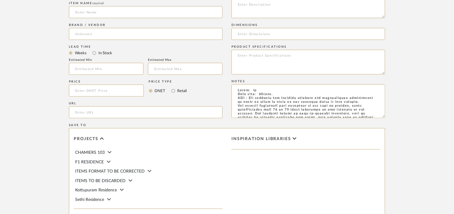
type textarea "Price: na Lead time: 45days. MOQ : Our products for Contract projects are manuf…"
click at [234, 7] on textarea at bounding box center [308, 8] width 154 height 19
paste textarea "Type: Armchair - Beach Designer : Arbel Dimensions : W 44 x D 52 x H79cm/ SH 43…"
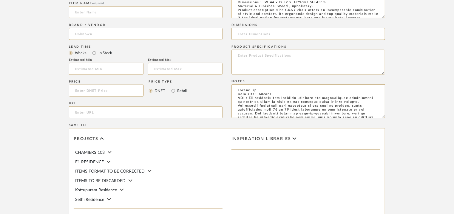
scroll to position [0, 0]
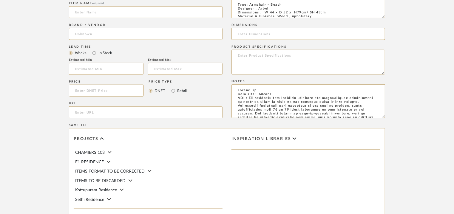
drag, startPoint x: 265, startPoint y: 12, endPoint x: 327, endPoint y: 11, distance: 62.6
click at [327, 11] on textarea "Type: Armchair - Beach Designer : Arbel Dimensions : W 44 x D 52 x H79cm/ SH 43…" at bounding box center [308, 8] width 154 height 19
type textarea "Type: Armchair - Beach Designer : Arbel Dimensions : W 44 x D 52 x H79cm/ SH 43…"
paste input "W 44 x D 52 x H79cm/ SH 43cm"
type input "W 44 x D 52 x H79cm/ SH 43cm"
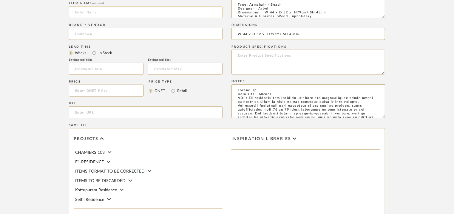
click at [92, 14] on input at bounding box center [146, 12] width 154 height 12
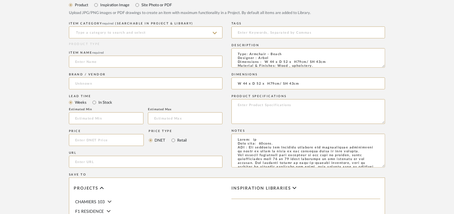
scroll to position [209, 0]
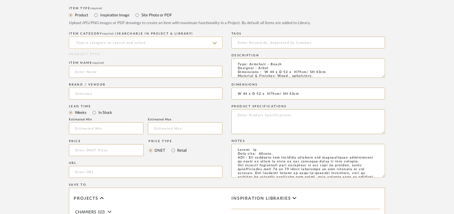
click at [108, 42] on input at bounding box center [146, 43] width 154 height 12
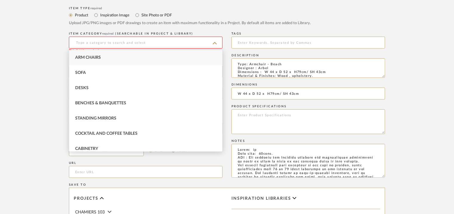
click at [99, 60] on div "Arm Chairs" at bounding box center [145, 57] width 153 height 15
type input "Arm Chairs"
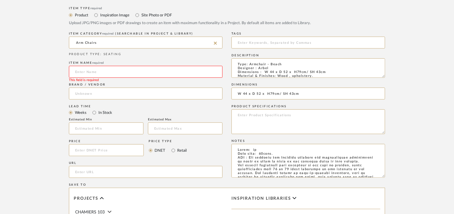
click at [93, 70] on input at bounding box center [146, 72] width 154 height 12
type input "GRAY CHAIR"
paste input "[URL][DOMAIN_NAME]"
type input "[URL][DOMAIN_NAME]"
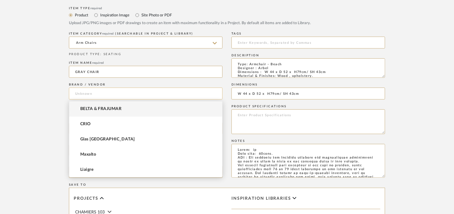
click at [109, 93] on input at bounding box center [146, 94] width 154 height 12
click at [107, 108] on span "BELTA & FRAJUMAR" at bounding box center [100, 108] width 41 height 5
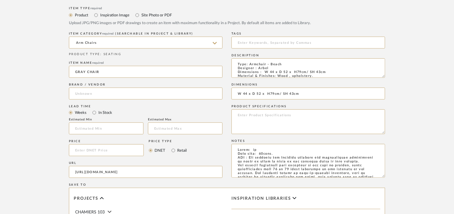
type input "BELTA & FRAJUMAR"
click at [99, 126] on input "text" at bounding box center [106, 129] width 75 height 12
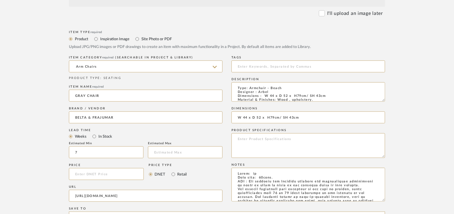
scroll to position [149, 0]
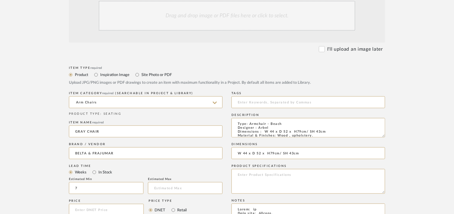
type input "7"
click at [242, 24] on div "Drag and drop image or PDF files here or click to select." at bounding box center [227, 16] width 256 height 30
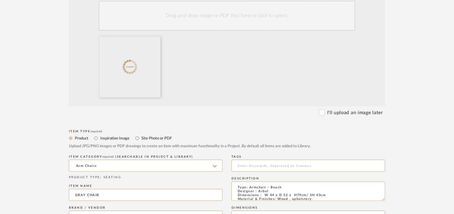
click at [219, 19] on div "Drag and drop image or PDF files here or click to select." at bounding box center [227, 16] width 256 height 30
click at [224, 15] on div "Drag and drop image or PDF files here or click to select." at bounding box center [227, 16] width 256 height 30
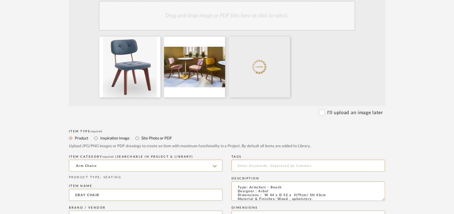
click at [257, 16] on div "Drag and drop image or PDF files here or click to select." at bounding box center [227, 16] width 256 height 30
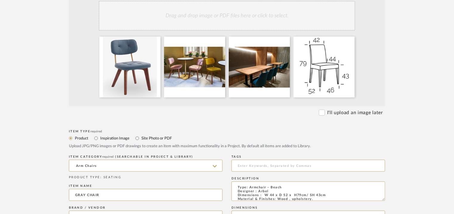
click at [248, 16] on div "Drag and drop image or PDF files here or click to select." at bounding box center [227, 16] width 256 height 30
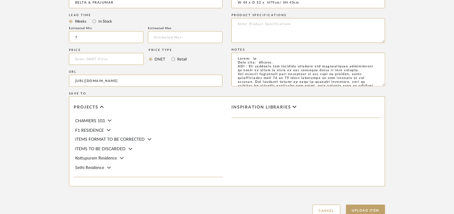
scroll to position [473, 0]
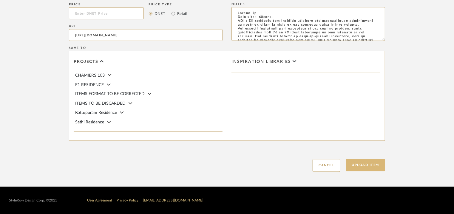
click at [365, 165] on button "Upload Item" at bounding box center [365, 165] width 39 height 12
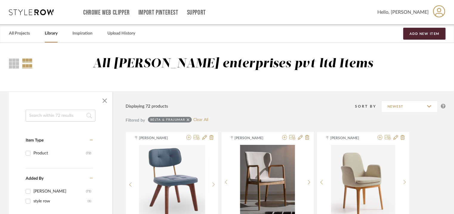
click at [64, 120] on input at bounding box center [61, 116] width 70 height 12
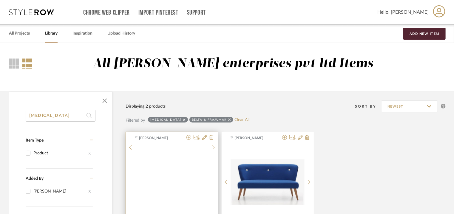
scroll to position [60, 0]
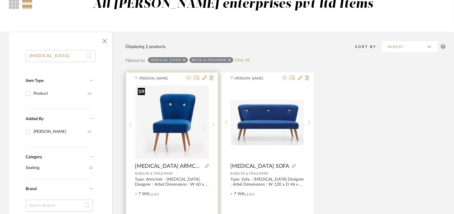
type input "[MEDICAL_DATA]"
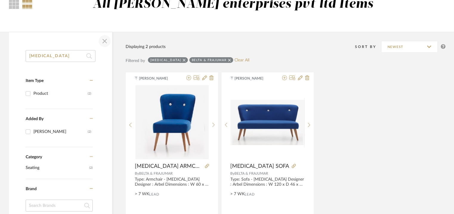
click at [104, 41] on span "button" at bounding box center [105, 41] width 14 height 14
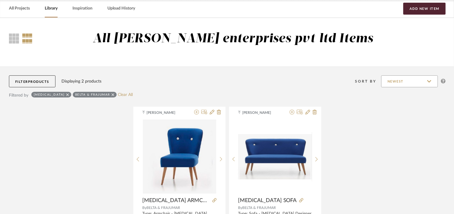
scroll to position [0, 0]
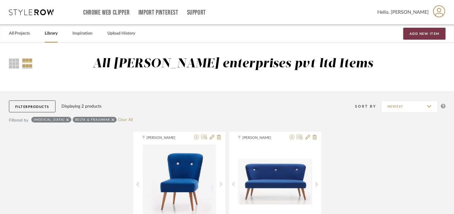
click at [426, 37] on button "Add New Item" at bounding box center [424, 34] width 42 height 12
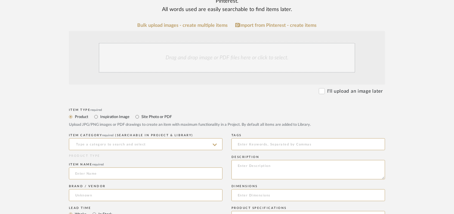
scroll to position [119, 0]
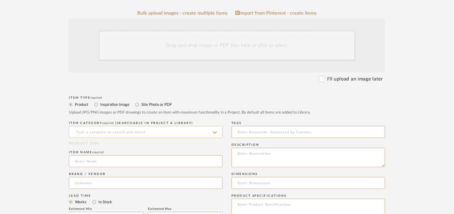
paste input "[URL][DOMAIN_NAME]"
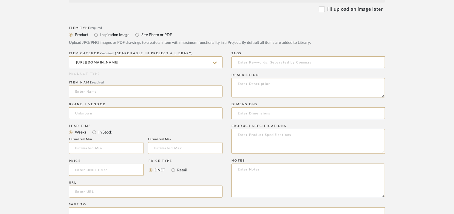
scroll to position [209, 0]
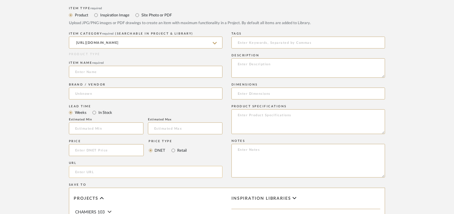
type input "[URL][DOMAIN_NAME]"
click at [84, 171] on input "url" at bounding box center [146, 172] width 154 height 12
paste input "[URL][DOMAIN_NAME]"
type input "[URL][DOMAIN_NAME]"
click at [151, 40] on input at bounding box center [146, 43] width 154 height 12
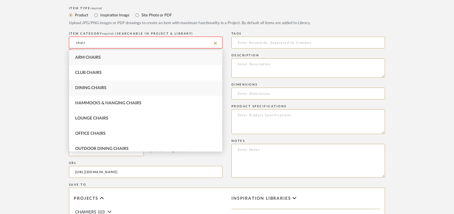
click at [102, 89] on span "Dining Chairs" at bounding box center [90, 88] width 31 height 4
type input "Dining Chairs"
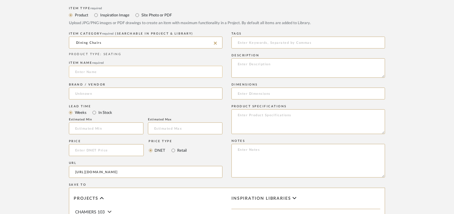
click at [89, 71] on input at bounding box center [146, 72] width 154 height 12
type input "[MEDICAL_DATA] CHAIR"
click at [86, 89] on input at bounding box center [146, 94] width 154 height 12
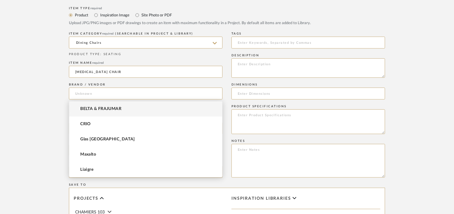
click at [103, 107] on span "BELTA & FRAJUMAR" at bounding box center [100, 108] width 41 height 5
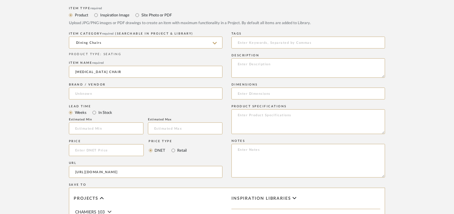
type input "BELTA & FRAJUMAR"
click at [95, 128] on input "text" at bounding box center [106, 129] width 75 height 12
type input "7"
click at [378, 64] on textarea at bounding box center [308, 67] width 154 height 19
paste textarea "Type: Armchair - [MEDICAL_DATA] Designer : Arbel Dimensions : W 53 x D 44 x H90…"
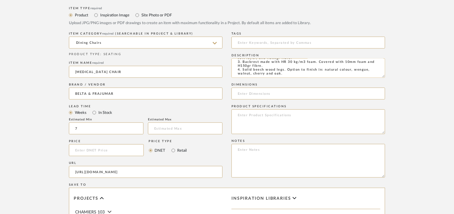
scroll to position [0, 0]
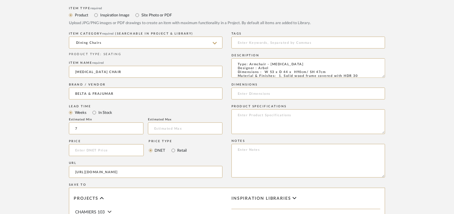
type textarea "Type: Armchair - [MEDICAL_DATA] Designer : Arbel Dimensions : W 53 x D 44 x H90…"
click at [370, 96] on input at bounding box center [308, 94] width 154 height 12
paste input "W 53 x D 44 x H90cm/ SH 47cm"
type input "W 53 x D 44 x H90cm/ SH 47cm"
paste textarea "Price: na Lead time: 45days. MOQ : Our products for Contract projects are manuf…"
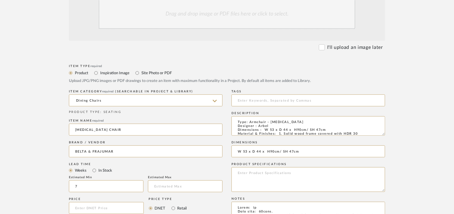
scroll to position [119, 0]
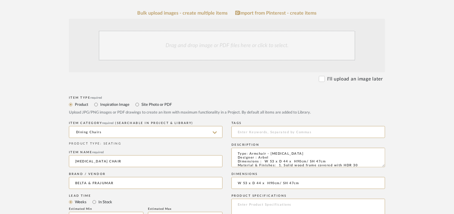
type textarea "Price: na Lead time: 45days. MOQ : Our products for Contract projects are manuf…"
click at [227, 44] on div "Drag and drop image or PDF files here or click to select." at bounding box center [227, 46] width 256 height 30
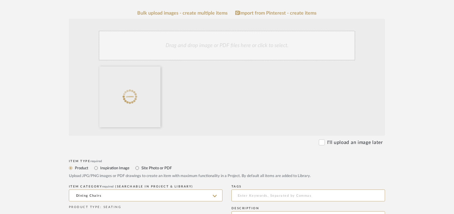
click at [236, 53] on div "Drag and drop image or PDF files here or click to select." at bounding box center [227, 46] width 256 height 30
click at [236, 49] on div "Drag and drop image or PDF files here or click to select." at bounding box center [227, 46] width 256 height 30
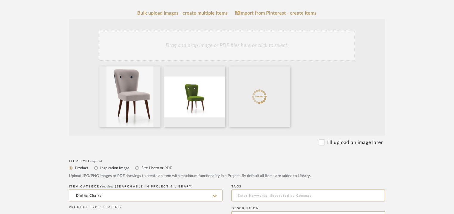
click at [257, 50] on div "Drag and drop image or PDF files here or click to select." at bounding box center [227, 46] width 256 height 30
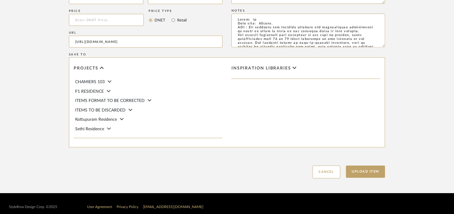
scroll to position [409, 0]
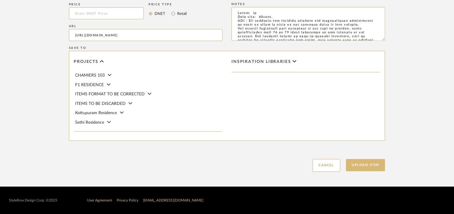
click at [375, 163] on button "Upload Item" at bounding box center [365, 165] width 39 height 12
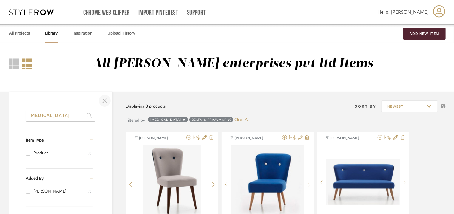
click at [104, 101] on span "button" at bounding box center [105, 101] width 14 height 14
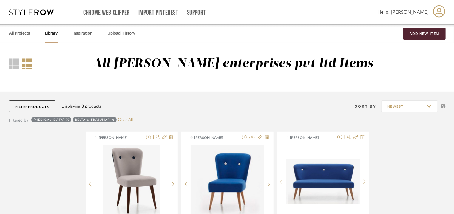
click at [45, 120] on div "[MEDICAL_DATA]" at bounding box center [51, 120] width 40 height 6
click at [66, 119] on icon at bounding box center [67, 120] width 3 height 4
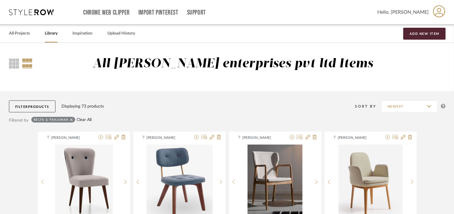
click at [84, 118] on link "Clear All" at bounding box center [84, 120] width 15 height 5
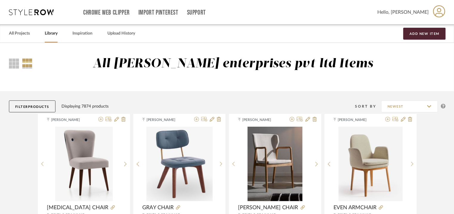
click at [49, 33] on link "Library" at bounding box center [51, 34] width 13 height 8
click at [24, 106] on button "Filter Products" at bounding box center [32, 107] width 47 height 12
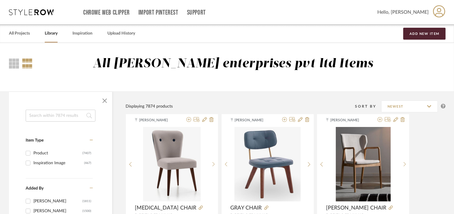
click at [47, 117] on input at bounding box center [61, 116] width 70 height 12
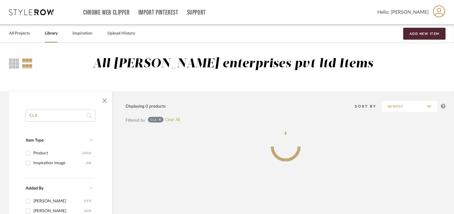
type input "[PERSON_NAME]"
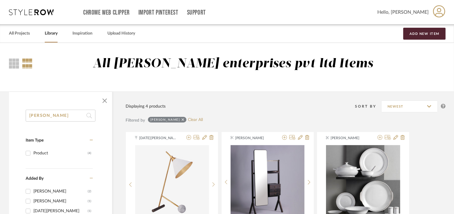
drag, startPoint x: 57, startPoint y: 116, endPoint x: 0, endPoint y: 110, distance: 57.6
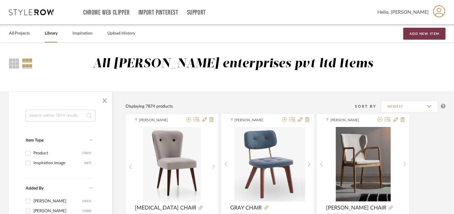
click at [432, 28] on button "Add New Item" at bounding box center [424, 34] width 42 height 12
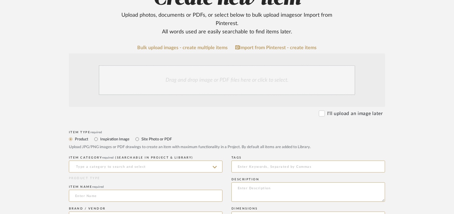
scroll to position [89, 0]
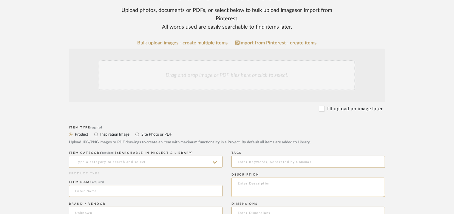
paste textarea "Type: Pouff - [PERSON_NAME] Designer : Arbel Dimensions : Dia 51 x H 51cm Mater…"
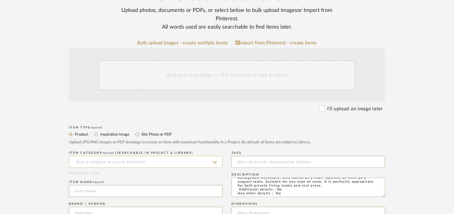
type textarea "Type: Pouff - [PERSON_NAME] Designer : Arbel Dimensions : Dia 51 x H 51cm Mater…"
click at [188, 162] on input at bounding box center [146, 162] width 154 height 12
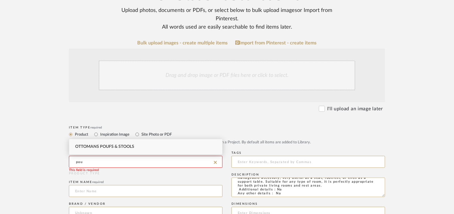
click at [112, 149] on div "Ottomans Poufs & Stools" at bounding box center [145, 146] width 153 height 15
type input "Ottomans Poufs & Stools"
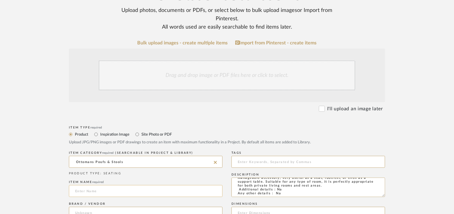
click at [81, 194] on input at bounding box center [146, 191] width 154 height 12
type input "[PERSON_NAME] PUFF"
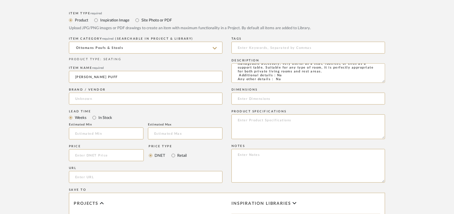
scroll to position [239, 0]
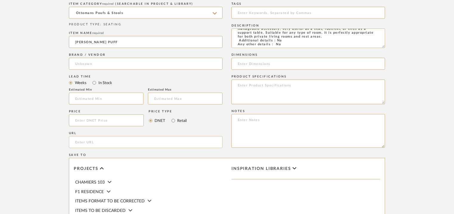
paste input "[URL][DOMAIN_NAME][PERSON_NAME]"
type input "[URL][DOMAIN_NAME][PERSON_NAME]"
click at [87, 96] on input at bounding box center [106, 99] width 75 height 12
type input "1"
type input "7"
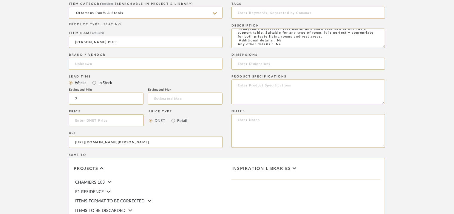
click at [106, 67] on input at bounding box center [146, 64] width 154 height 12
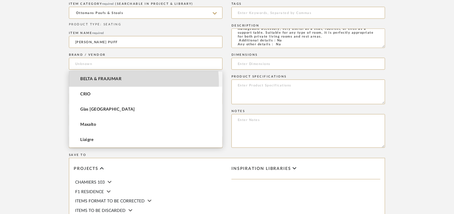
click at [106, 83] on mat-option "BELTA & FRAJUMAR" at bounding box center [145, 79] width 153 height 15
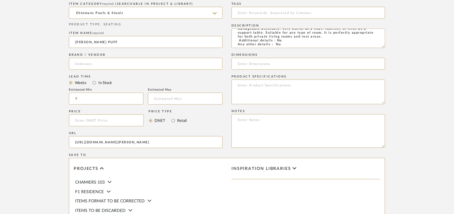
type input "BELTA & FRAJUMAR"
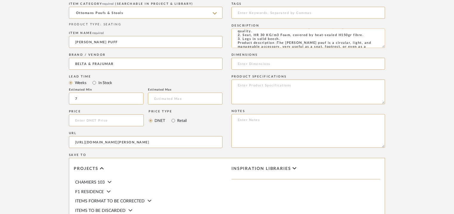
scroll to position [0, 0]
drag, startPoint x: 265, startPoint y: 41, endPoint x: 295, endPoint y: 42, distance: 29.8
click at [295, 42] on textarea "Type: Pouff - [PERSON_NAME] Designer : Arbel Dimensions : Dia 51 x H 51cm Mater…" at bounding box center [308, 38] width 154 height 19
paste input "Dia 51 x H 51cm"
type input "Dia 51 x H 51cm"
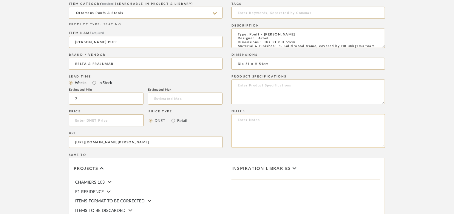
paste textarea "Price: na Lead time: 45days. MOQ : Our products for Contract projects are manuf…"
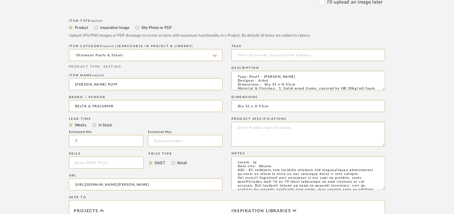
scroll to position [149, 0]
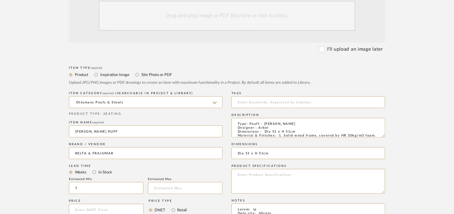
type textarea "Price: na Lead time: 45days. MOQ : Our products for Contract projects are manuf…"
click at [220, 14] on div "Drag and drop image or PDF files here or click to select." at bounding box center [227, 16] width 256 height 30
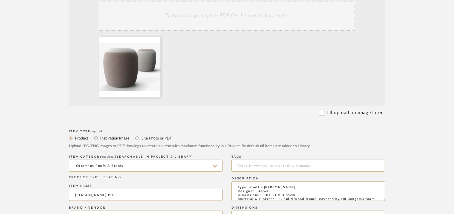
click at [239, 12] on div "Drag and drop image or PDF files here or click to select." at bounding box center [227, 16] width 256 height 30
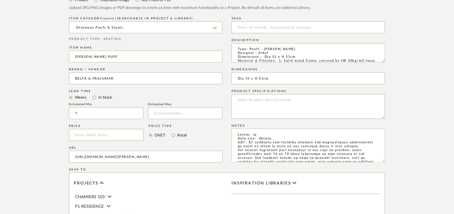
scroll to position [298, 0]
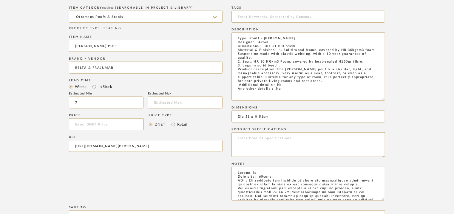
drag, startPoint x: 384, startPoint y: 50, endPoint x: 388, endPoint y: 103, distance: 53.5
click at [389, 103] on form "Bulk upload images - create multiple items Import from Pinterest - create items…" at bounding box center [227, 82] width 380 height 500
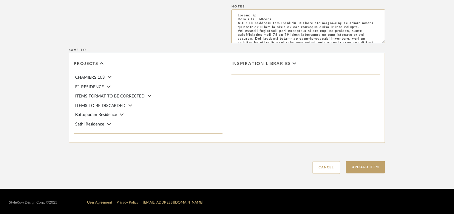
scroll to position [461, 0]
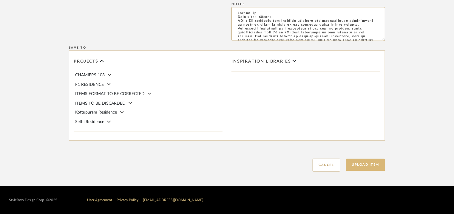
click at [366, 164] on button "Upload Item" at bounding box center [365, 165] width 39 height 12
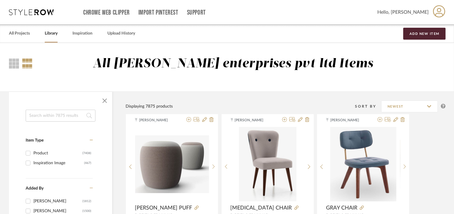
click at [54, 119] on input at bounding box center [61, 116] width 70 height 12
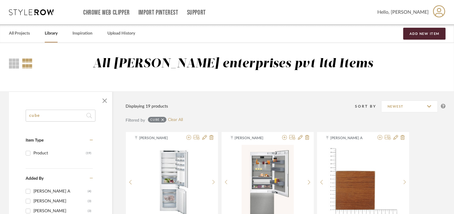
drag, startPoint x: 49, startPoint y: 116, endPoint x: 4, endPoint y: 141, distance: 51.9
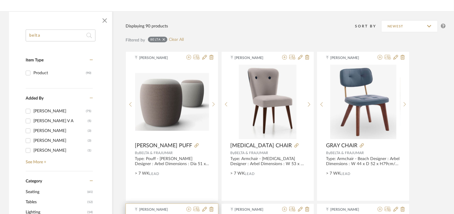
scroll to position [179, 0]
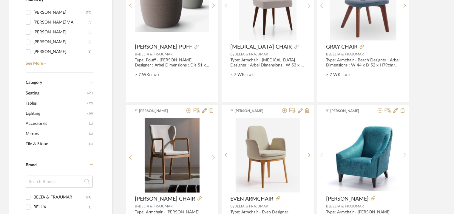
type input "belta"
click at [38, 93] on span "Seating" at bounding box center [56, 93] width 60 height 10
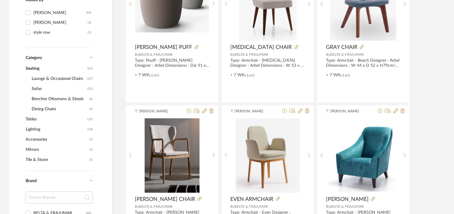
click at [65, 98] on span "Benches Ottomans & Stools" at bounding box center [60, 99] width 56 height 10
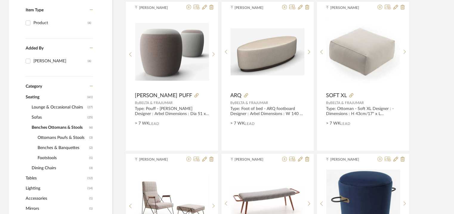
scroll to position [9, 0]
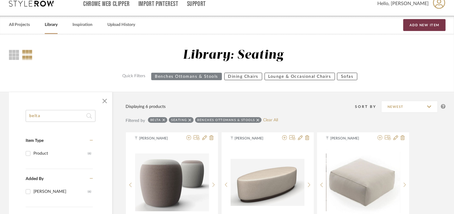
click at [429, 27] on button "Add New Item" at bounding box center [424, 25] width 42 height 12
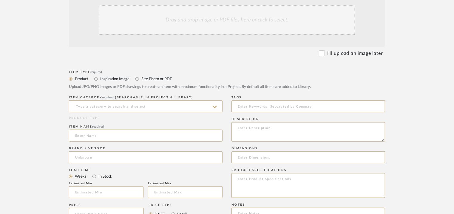
scroll to position [149, 0]
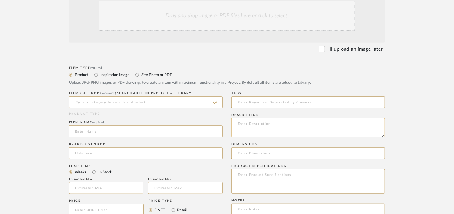
paste textarea "Type: Pouff - Opof Designer : D.E Gagliardini Dimensions : Seat Dia 48 x H 47cm…"
type textarea "Type: Pouff - Opof Designer : D.E Gagliardini Dimensions : Seat Dia 48 x H 47cm…"
click at [123, 103] on input at bounding box center [146, 102] width 154 height 12
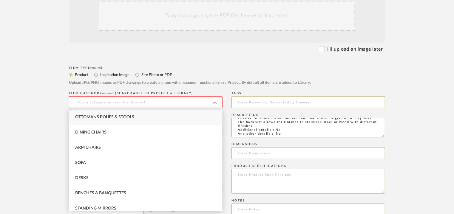
click at [101, 118] on span "Ottomans Poufs & Stools" at bounding box center [104, 117] width 59 height 4
type input "Ottomans Poufs & Stools"
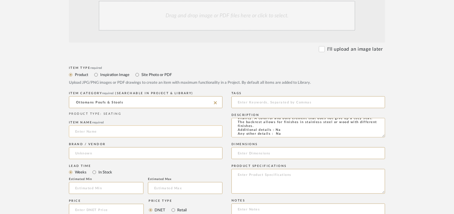
click at [94, 134] on input at bounding box center [146, 132] width 154 height 12
type input "OPOF POUF"
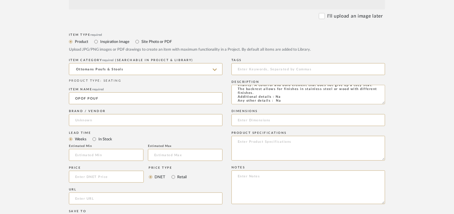
scroll to position [298, 0]
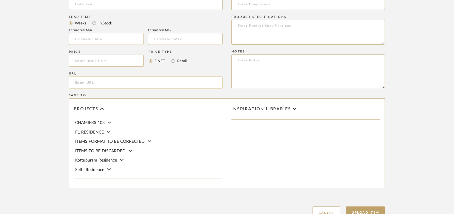
paste input "[URL][DOMAIN_NAME]"
type input "[URL][DOMAIN_NAME]"
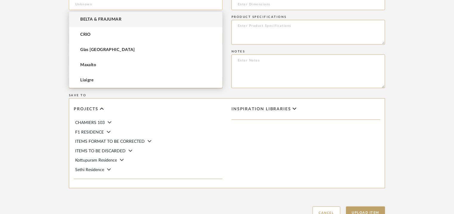
click at [124, 0] on input at bounding box center [146, 4] width 154 height 12
drag, startPoint x: 104, startPoint y: 21, endPoint x: 111, endPoint y: 18, distance: 7.5
click at [104, 21] on span "BELTA & FRAJUMAR" at bounding box center [100, 19] width 41 height 5
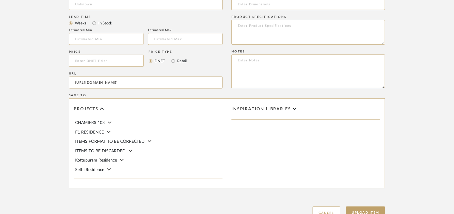
type input "BELTA & FRAJUMAR"
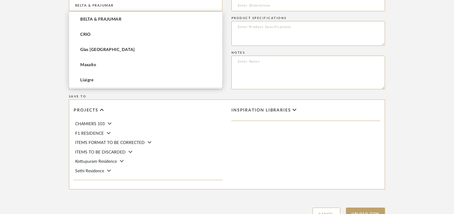
scroll to position [296, 0]
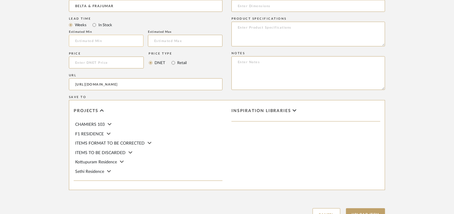
click at [129, 43] on input at bounding box center [106, 41] width 75 height 12
type input "7"
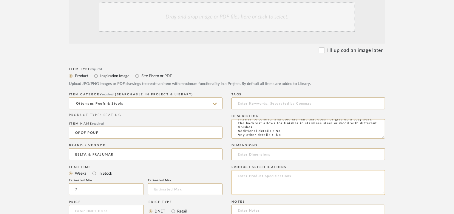
scroll to position [147, 0]
click at [367, 128] on textarea "Type: Pouff - Opof Designer : D.E Gagliardini Dimensions : Seat Dia 48 x H 47cm…" at bounding box center [308, 129] width 154 height 19
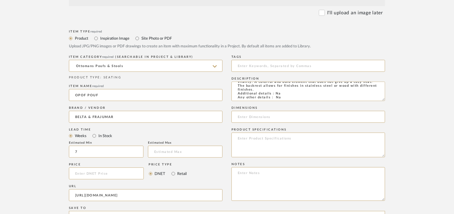
scroll to position [267, 0]
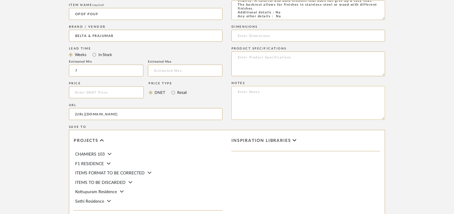
click at [341, 93] on textarea at bounding box center [308, 103] width 154 height 34
paste textarea "Lorem: 945.74€ (ipsu dolors ametcons) 312.89 € adip elits doeiusmo. Temp inci: …"
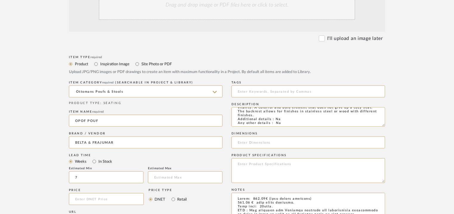
scroll to position [118, 0]
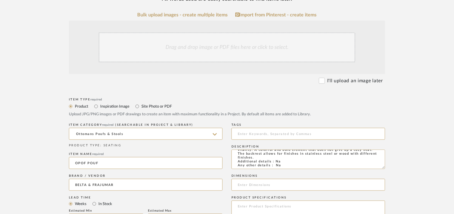
type textarea "Lorem: 945.74€ (ipsu dolors ametcons) 312.89 € adip elits doeiusmo. Temp inci: …"
click at [211, 40] on div "Drag and drop image or PDF files here or click to select." at bounding box center [227, 48] width 256 height 30
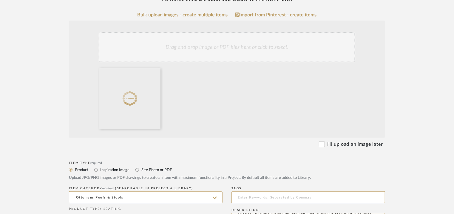
click at [256, 51] on div "Drag and drop image or PDF files here or click to select." at bounding box center [227, 48] width 256 height 30
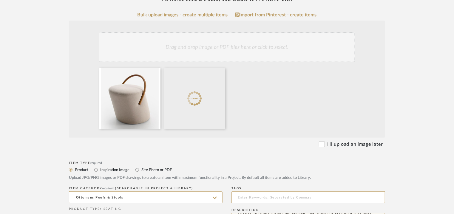
click at [270, 48] on div "Drag and drop image or PDF files here or click to select." at bounding box center [227, 48] width 256 height 30
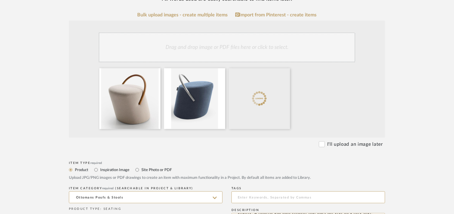
click at [291, 49] on div "Drag and drop image or PDF files here or click to select." at bounding box center [227, 48] width 256 height 30
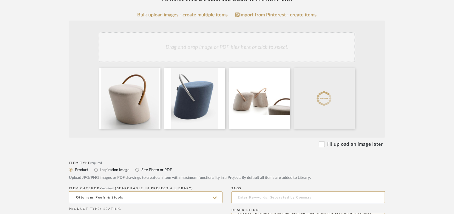
drag, startPoint x: 254, startPoint y: 43, endPoint x: 255, endPoint y: 47, distance: 4.6
click at [254, 44] on div "Drag and drop image or PDF files here or click to select." at bounding box center [227, 48] width 256 height 30
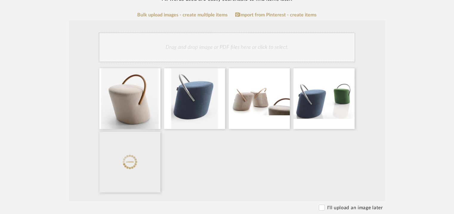
click at [249, 51] on div "Drag and drop image or PDF files here or click to select." at bounding box center [227, 48] width 256 height 30
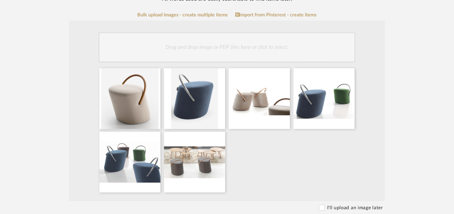
click at [233, 43] on div "Drag and drop image or PDF files here or click to select." at bounding box center [227, 48] width 256 height 30
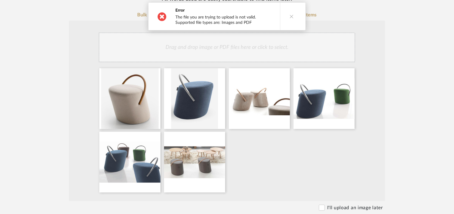
click at [293, 14] on button at bounding box center [291, 16] width 23 height 27
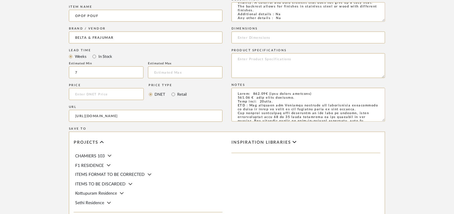
scroll to position [473, 0]
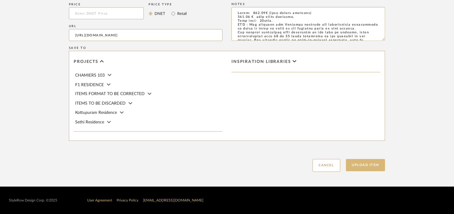
click at [369, 163] on button "Upload Item" at bounding box center [365, 165] width 39 height 12
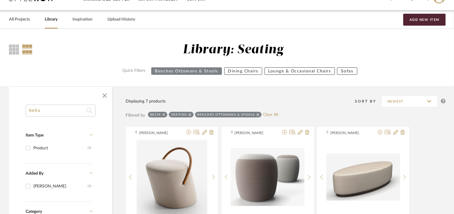
scroll to position [9, 0]
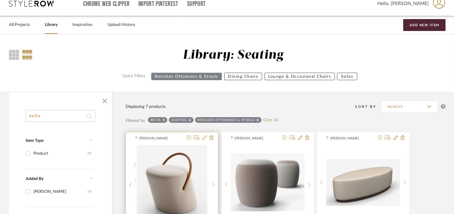
click at [205, 138] on icon at bounding box center [204, 137] width 5 height 5
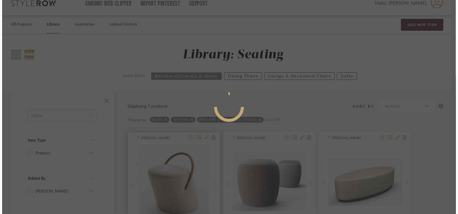
scroll to position [0, 0]
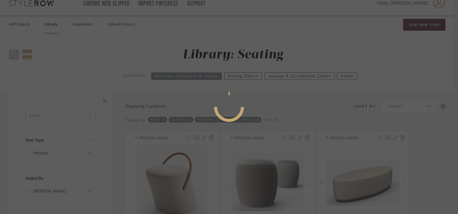
radio input "true"
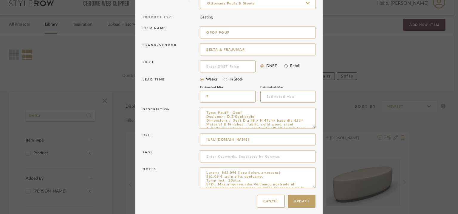
scroll to position [57, 0]
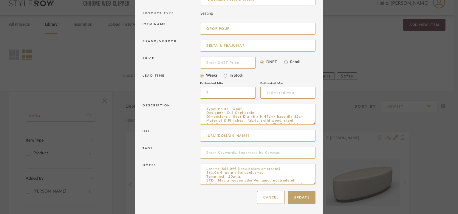
drag, startPoint x: 313, startPoint y: 123, endPoint x: 309, endPoint y: 119, distance: 5.3
click at [309, 119] on textarea "Type: Pouff - Opof Designer : D.E Gagliardini Dimensions : Seat Dia 48 x H 47cm…" at bounding box center [257, 114] width 115 height 21
drag, startPoint x: 312, startPoint y: 183, endPoint x: 318, endPoint y: 225, distance: 42.5
click at [318, 205] on html "Chrome Web Clipper Import Pinterest Support All Projects Library Inspiration Up…" at bounding box center [229, 98] width 458 height 214
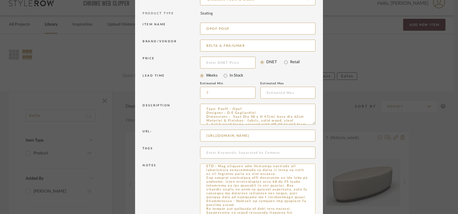
scroll to position [14, 0]
drag, startPoint x: 204, startPoint y: 165, endPoint x: 296, endPoint y: 196, distance: 96.7
click at [296, 196] on textarea at bounding box center [257, 195] width 115 height 63
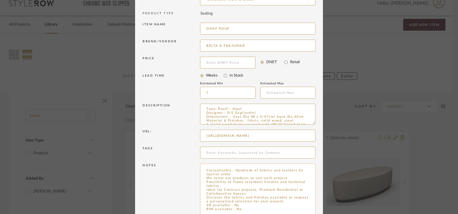
drag, startPoint x: 233, startPoint y: 169, endPoint x: 267, endPoint y: 192, distance: 41.0
click at [267, 192] on textarea "Price: 482.79€ (with wooden backrest) 510.62 € with metal backrest. Lead time: …" at bounding box center [257, 195] width 115 height 63
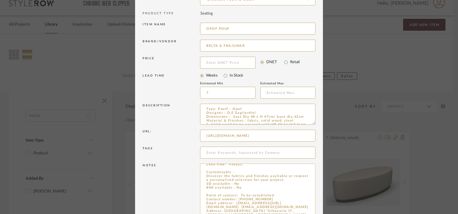
drag, startPoint x: 234, startPoint y: 170, endPoint x: 297, endPoint y: 177, distance: 64.0
click at [297, 177] on textarea "Price: 482.79€ (with wooden backrest) 510.62 € with metal backrest. Lead time: …" at bounding box center [257, 195] width 115 height 63
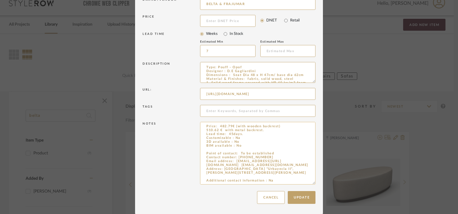
scroll to position [0, 0]
type textarea "Price: 482.79€ (with wooden backrest) 510.62 € with metal backrest. Lead time: …"
click at [300, 197] on button "Update" at bounding box center [302, 197] width 28 height 13
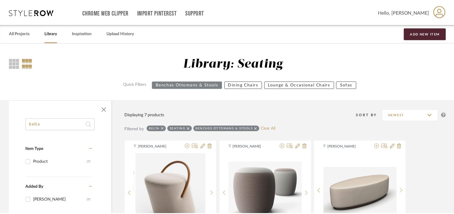
scroll to position [9, 0]
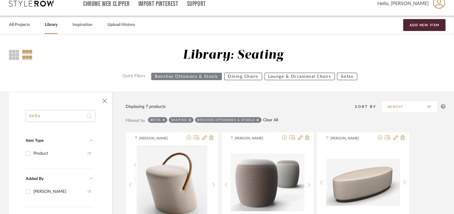
click at [276, 121] on link "Clear All" at bounding box center [270, 120] width 15 height 5
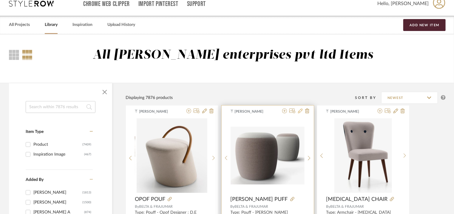
click at [300, 111] on icon at bounding box center [300, 111] width 5 height 5
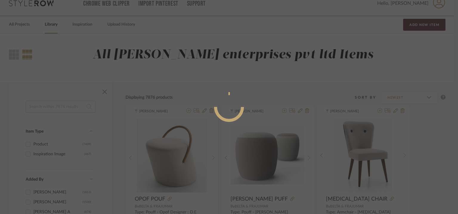
radio input "true"
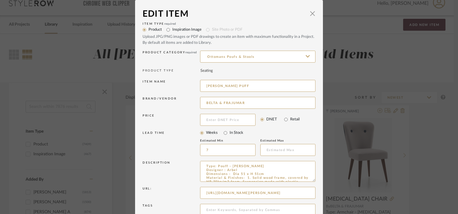
click at [262, 200] on div "Url: [URL][DOMAIN_NAME][PERSON_NAME]" at bounding box center [229, 193] width 173 height 17
drag, startPoint x: 309, startPoint y: 15, endPoint x: 293, endPoint y: 84, distance: 71.0
click at [309, 16] on span "button" at bounding box center [313, 13] width 12 height 12
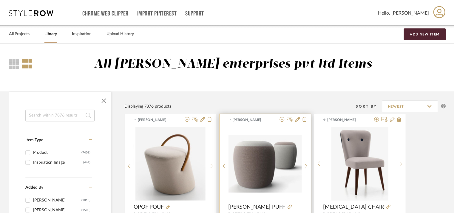
scroll to position [9, 0]
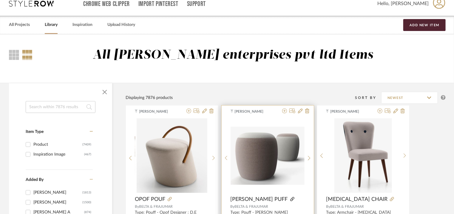
click at [290, 199] on icon at bounding box center [292, 199] width 4 height 4
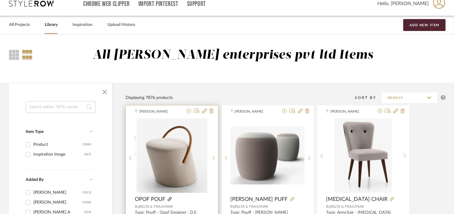
click at [171, 198] on icon at bounding box center [170, 199] width 4 height 4
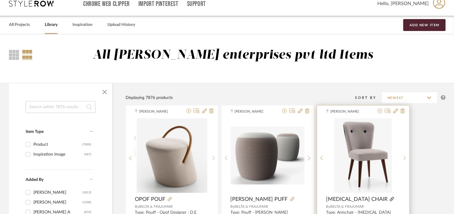
click at [390, 197] on icon at bounding box center [392, 199] width 4 height 4
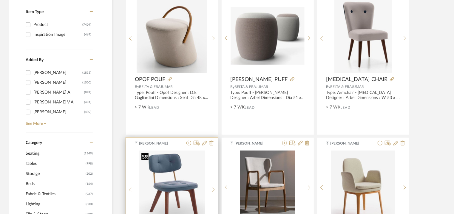
scroll to position [128, 0]
